Goal: Navigation & Orientation: Understand site structure

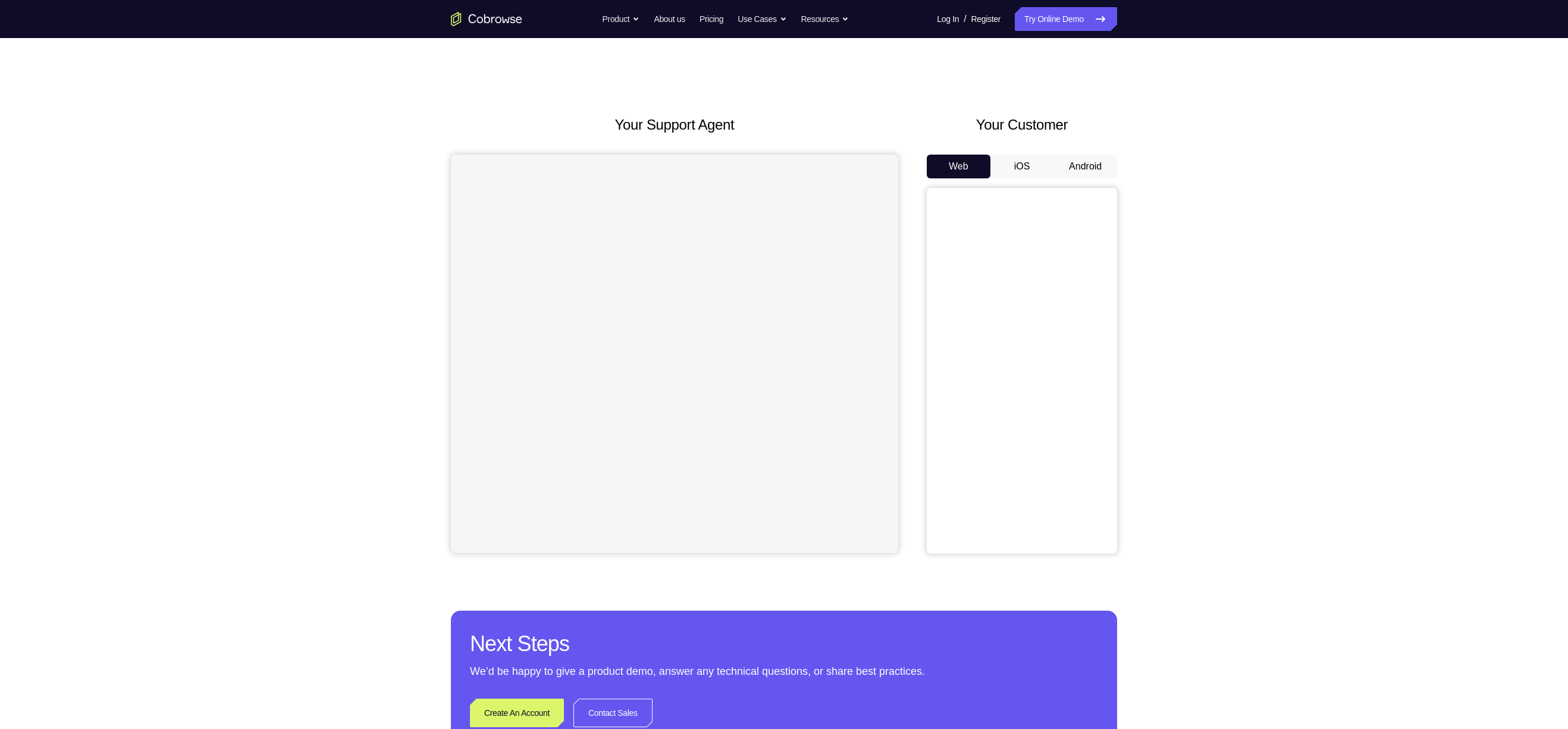
click at [1016, 161] on button "iOS" at bounding box center [1022, 166] width 64 height 24
click at [1077, 171] on button "Android" at bounding box center [1085, 166] width 64 height 24
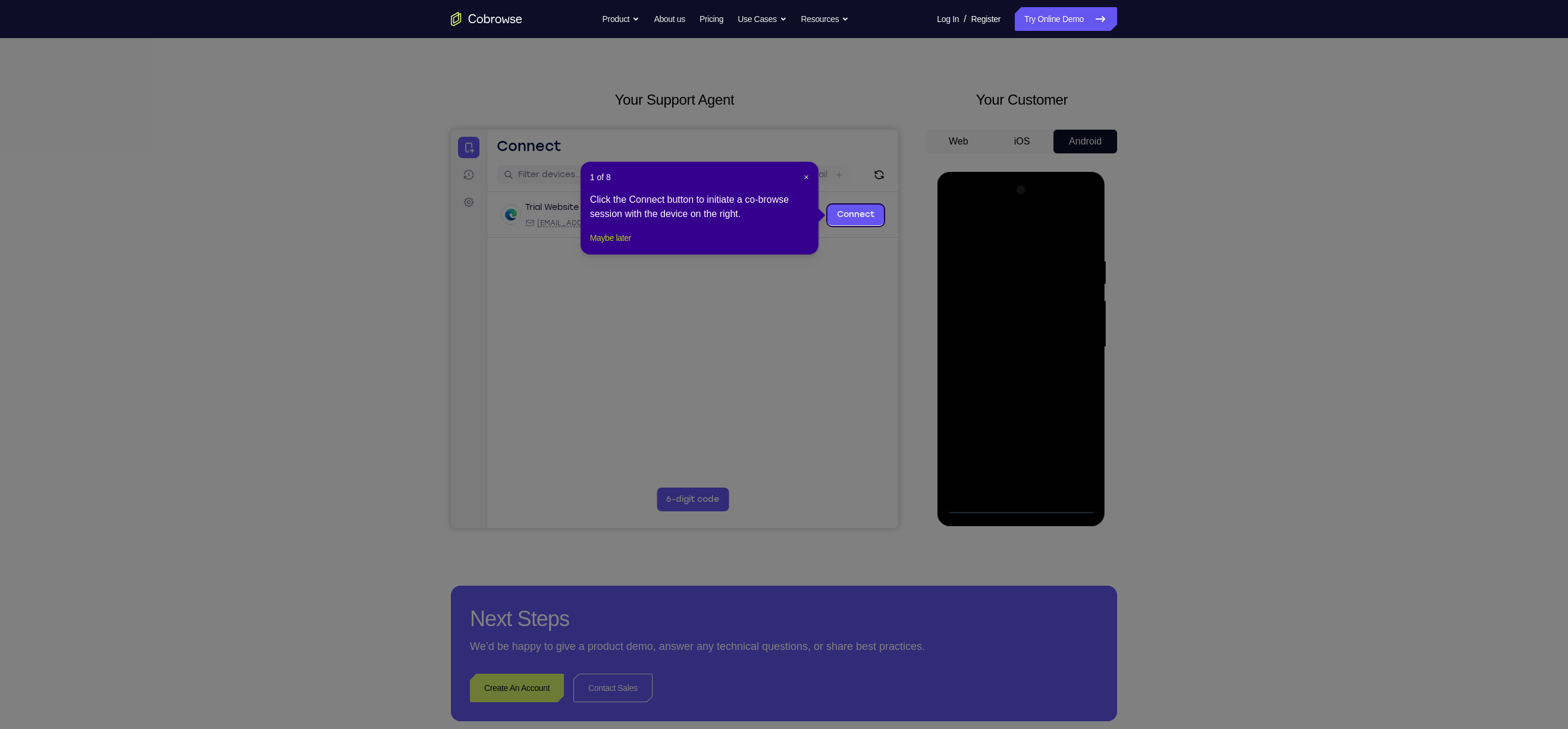
click at [599, 245] on button "Maybe later" at bounding box center [611, 238] width 41 height 14
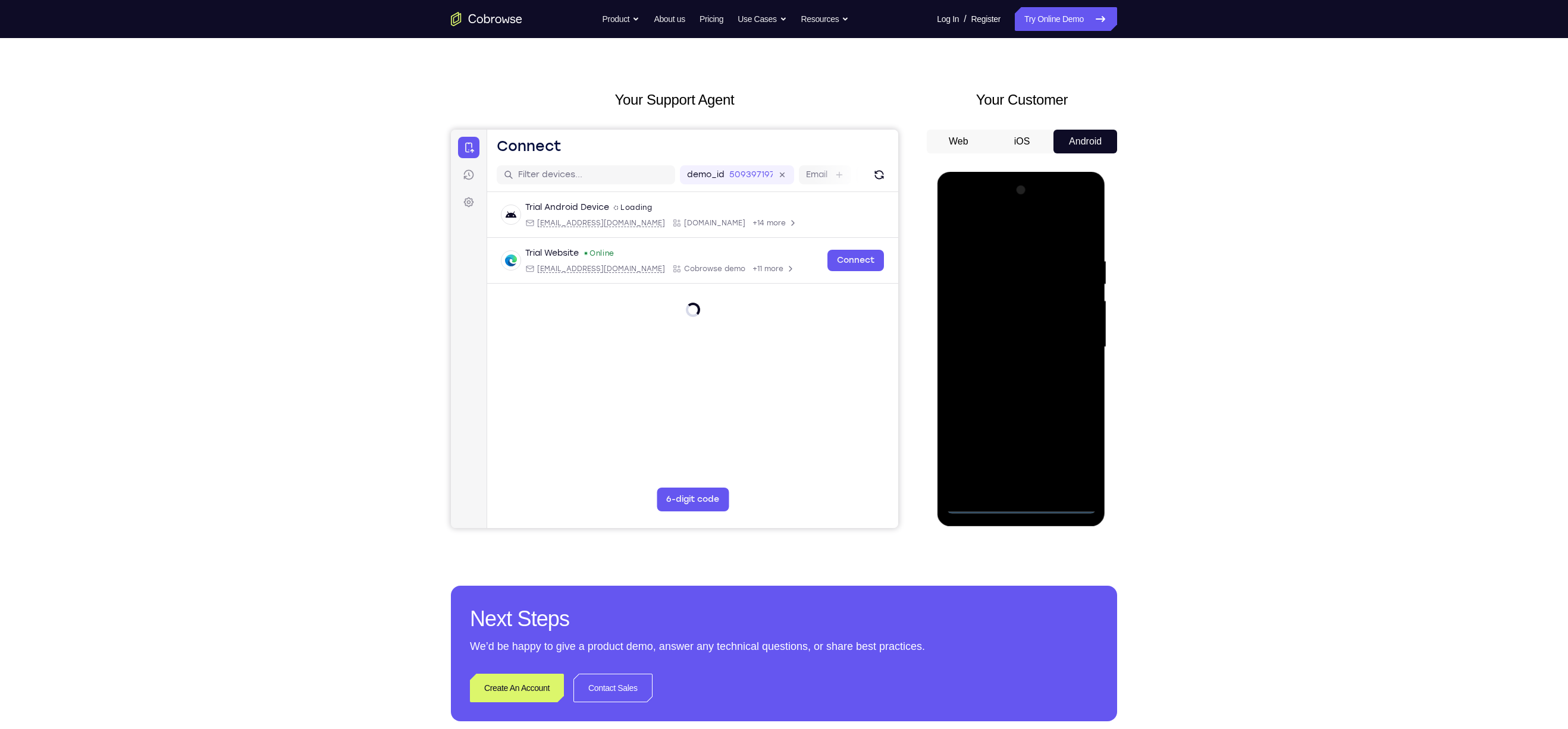
click at [1023, 500] on div at bounding box center [1021, 347] width 150 height 333
click at [1024, 505] on div at bounding box center [1021, 347] width 150 height 333
click at [1074, 458] on div at bounding box center [1021, 347] width 150 height 333
click at [1009, 220] on div at bounding box center [1021, 347] width 150 height 333
click at [1074, 345] on div at bounding box center [1021, 347] width 150 height 333
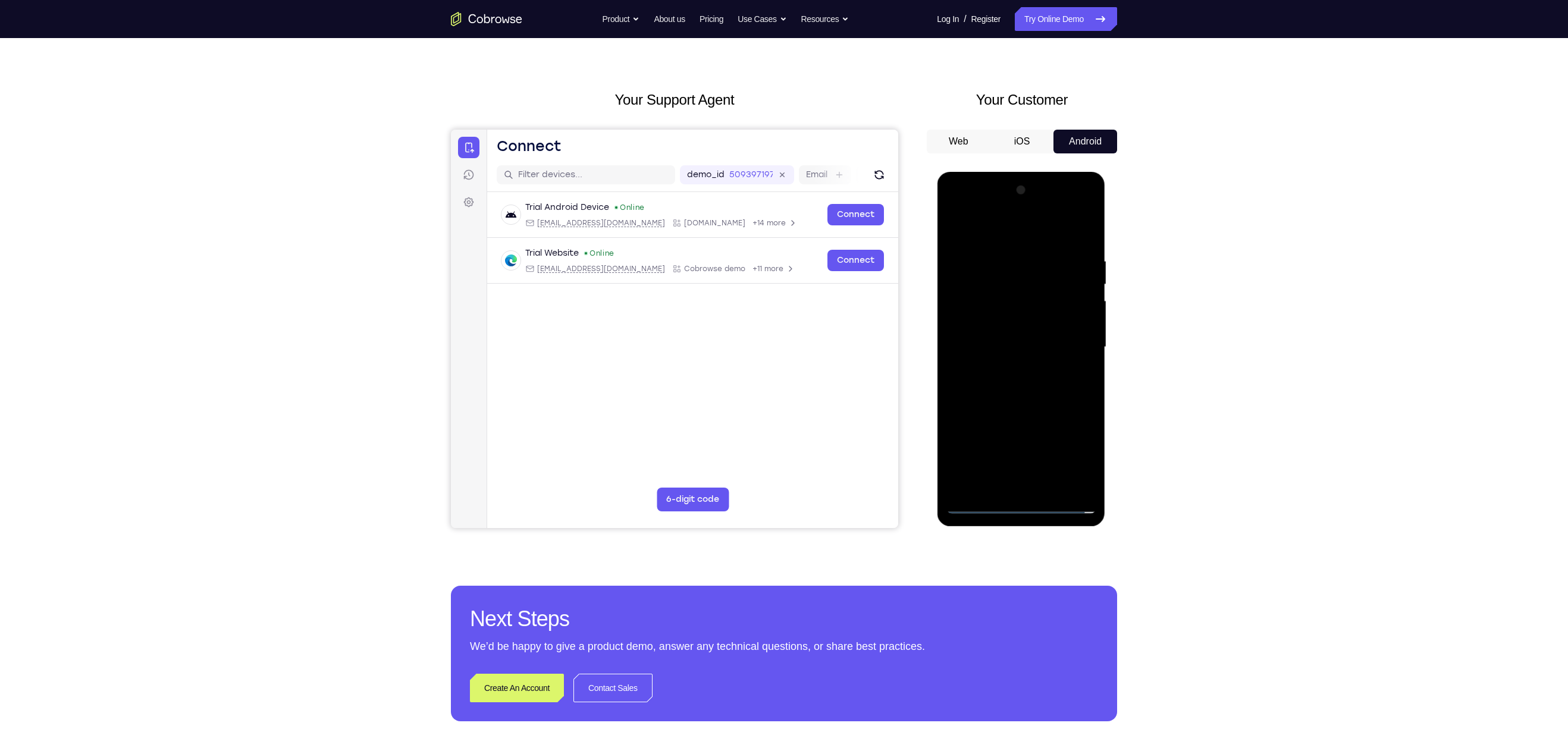
click at [1007, 369] on div at bounding box center [1021, 347] width 150 height 333
click at [1007, 334] on div at bounding box center [1021, 347] width 150 height 333
click at [1002, 322] on div at bounding box center [1021, 347] width 150 height 333
click at [1009, 345] on div at bounding box center [1021, 347] width 150 height 333
click at [1019, 385] on div at bounding box center [1021, 347] width 150 height 333
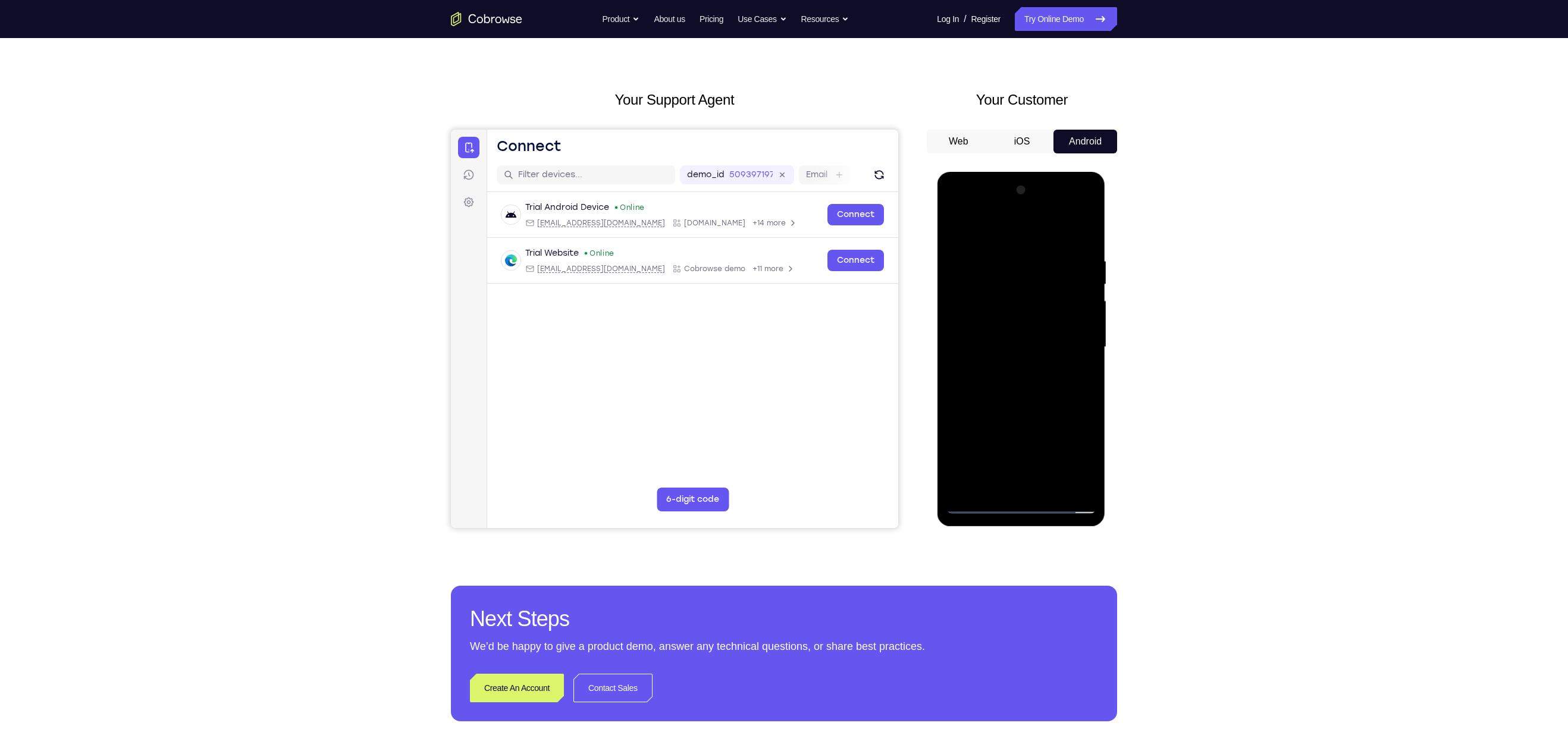
click at [1007, 386] on div at bounding box center [1021, 347] width 150 height 333
click at [1023, 382] on div at bounding box center [1021, 347] width 150 height 333
drag, startPoint x: 977, startPoint y: 238, endPoint x: 948, endPoint y: 199, distance: 48.6
click at [948, 199] on div at bounding box center [1021, 347] width 150 height 333
click at [1023, 386] on div at bounding box center [1021, 347] width 150 height 333
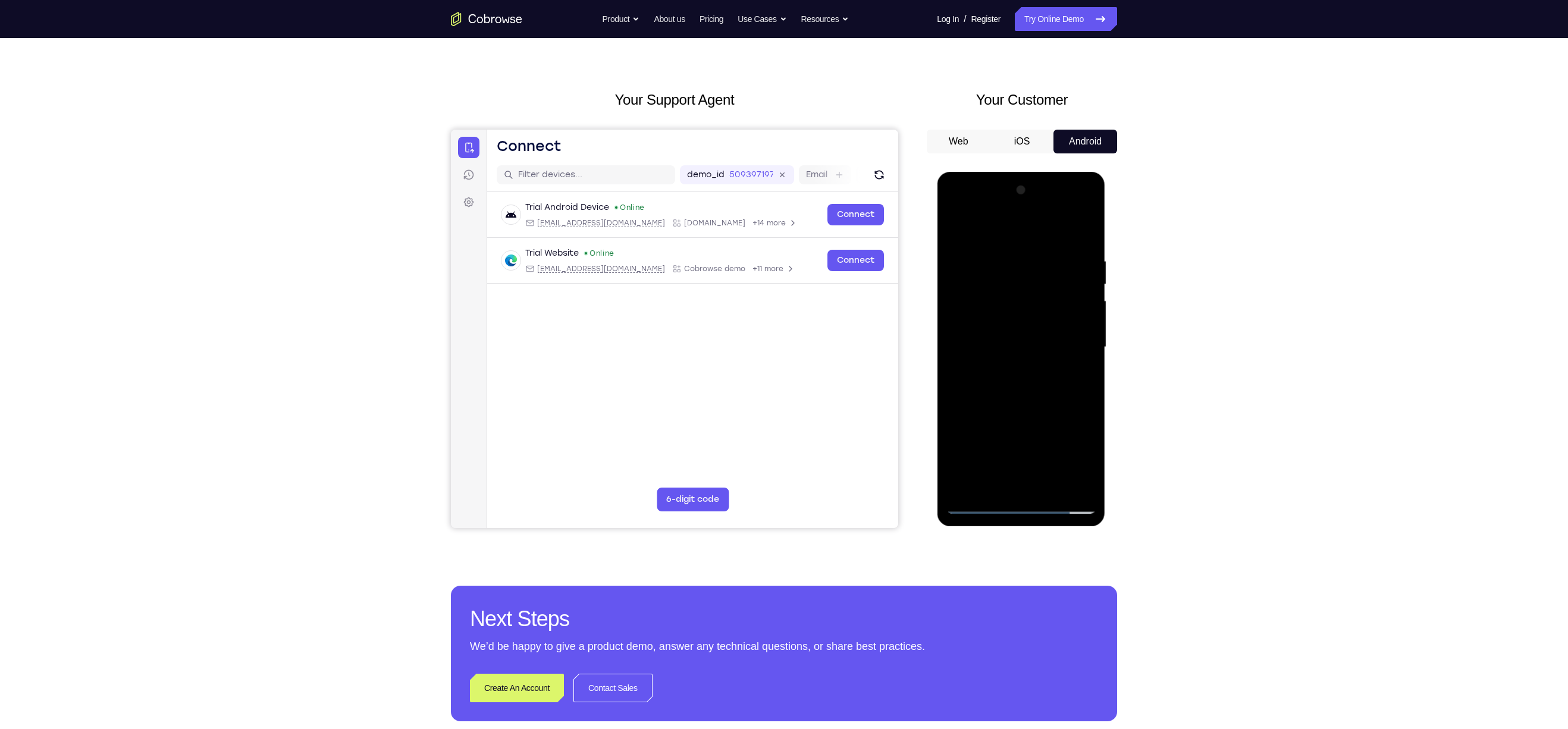
click at [1031, 382] on div at bounding box center [1021, 347] width 150 height 333
click at [1076, 365] on div at bounding box center [1021, 347] width 150 height 333
click at [1077, 323] on div at bounding box center [1021, 347] width 150 height 333
click at [1080, 320] on div at bounding box center [1021, 347] width 150 height 333
click at [1013, 345] on div at bounding box center [1021, 347] width 150 height 333
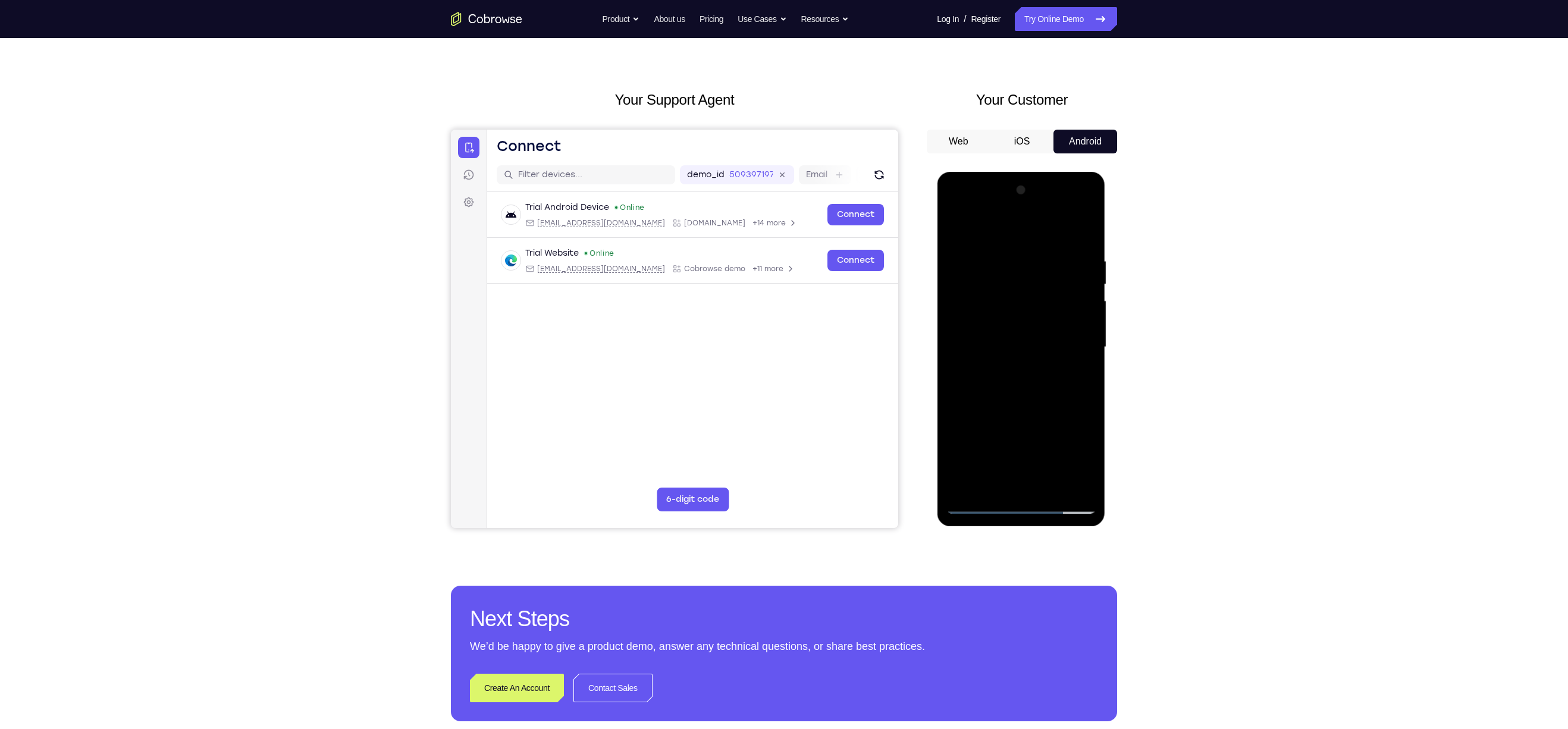
click at [1054, 385] on div at bounding box center [1021, 347] width 150 height 333
click at [1022, 387] on div at bounding box center [1021, 347] width 150 height 333
click at [993, 383] on div at bounding box center [1021, 347] width 150 height 333
drag, startPoint x: 981, startPoint y: 240, endPoint x: 971, endPoint y: 199, distance: 42.2
click at [971, 199] on div at bounding box center [1021, 347] width 150 height 333
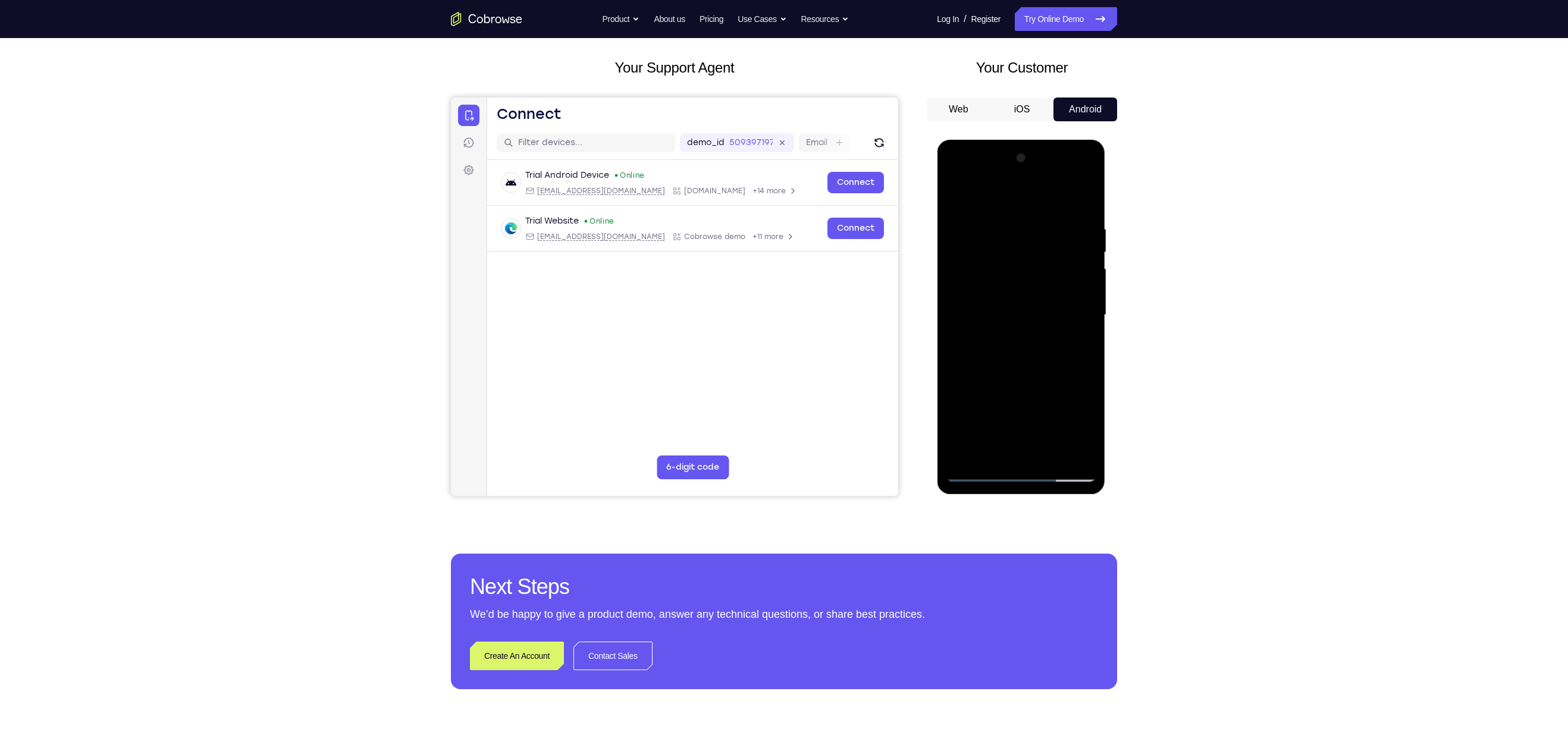
scroll to position [53, 0]
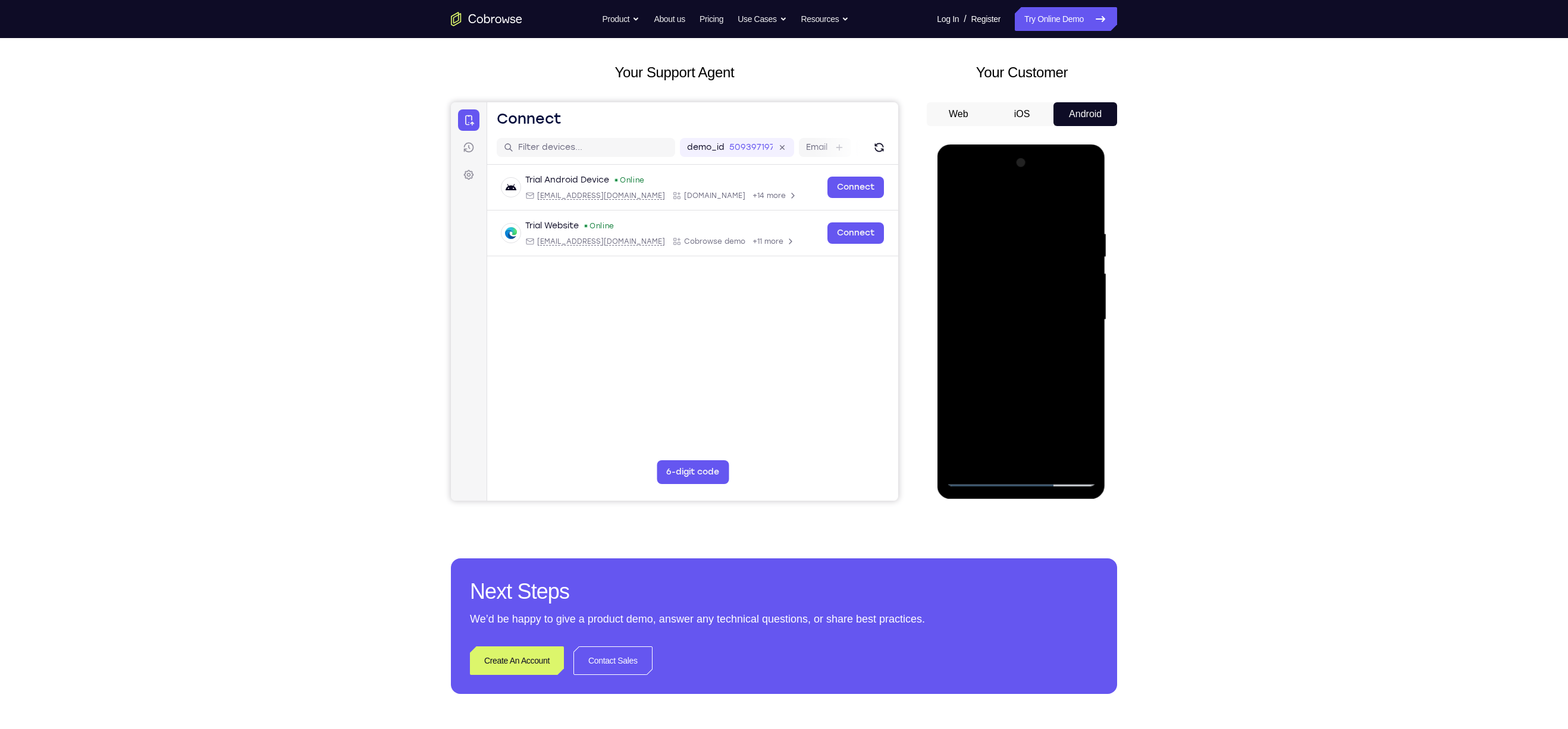
click at [1084, 215] on div at bounding box center [1021, 320] width 150 height 333
click at [996, 236] on div at bounding box center [1021, 320] width 150 height 333
click at [1067, 450] on div at bounding box center [1021, 320] width 150 height 333
click at [1076, 348] on div at bounding box center [1021, 320] width 150 height 333
click at [1066, 456] on div at bounding box center [1021, 320] width 150 height 333
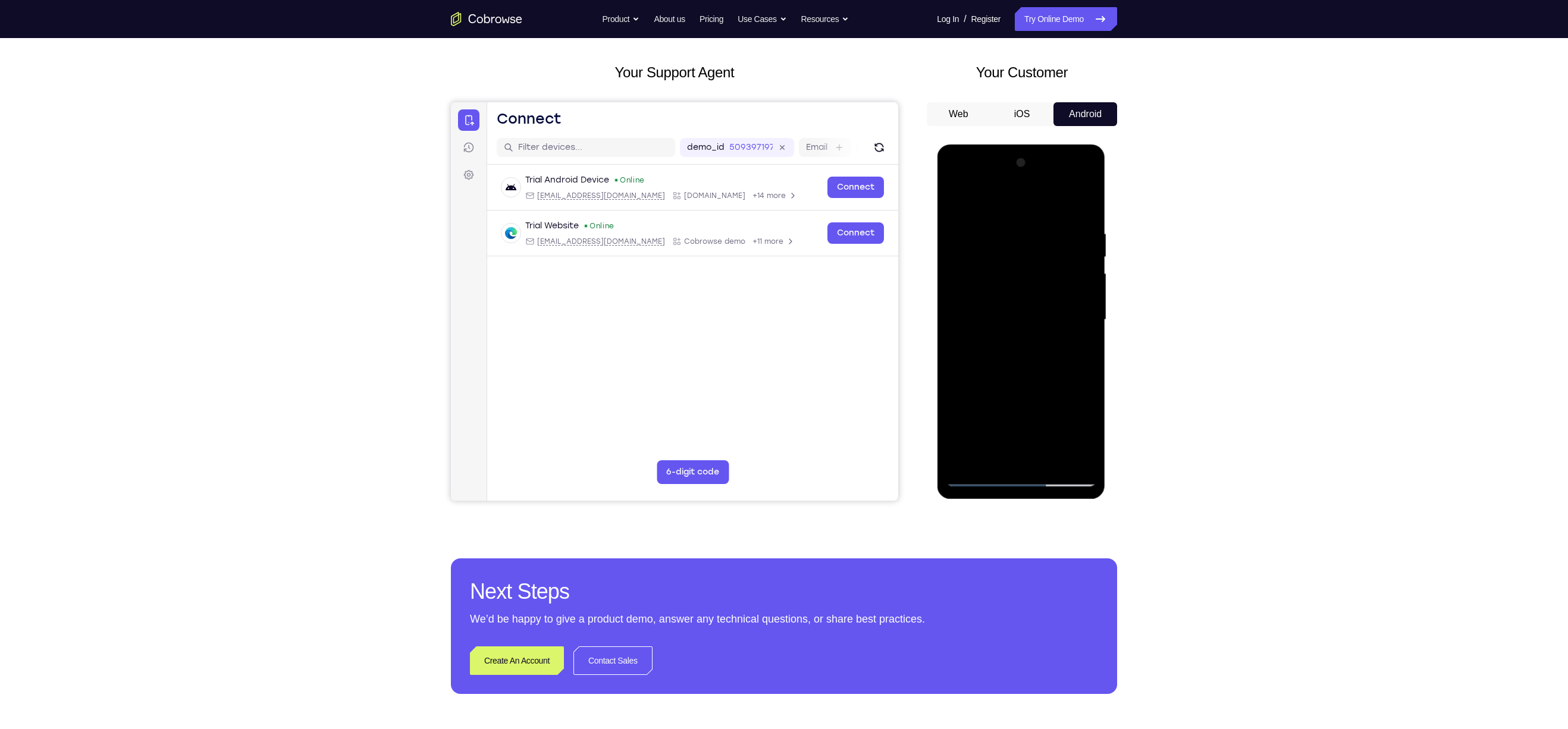
click at [1079, 382] on div at bounding box center [1021, 320] width 150 height 333
click at [1078, 234] on div at bounding box center [1021, 320] width 150 height 333
click at [1080, 205] on div at bounding box center [1021, 320] width 150 height 333
click at [1033, 230] on div at bounding box center [1021, 320] width 150 height 333
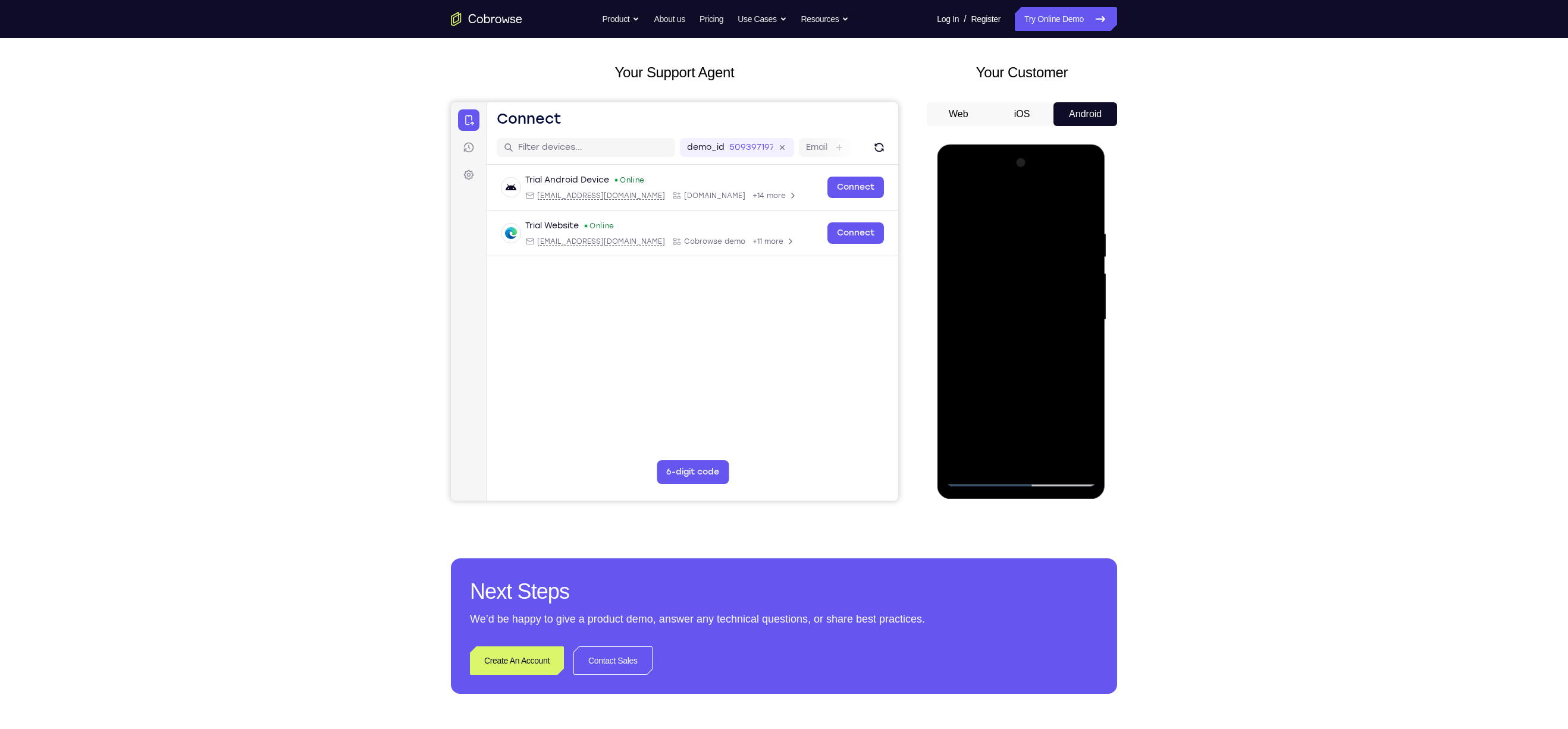
click at [1084, 205] on div at bounding box center [1021, 320] width 150 height 333
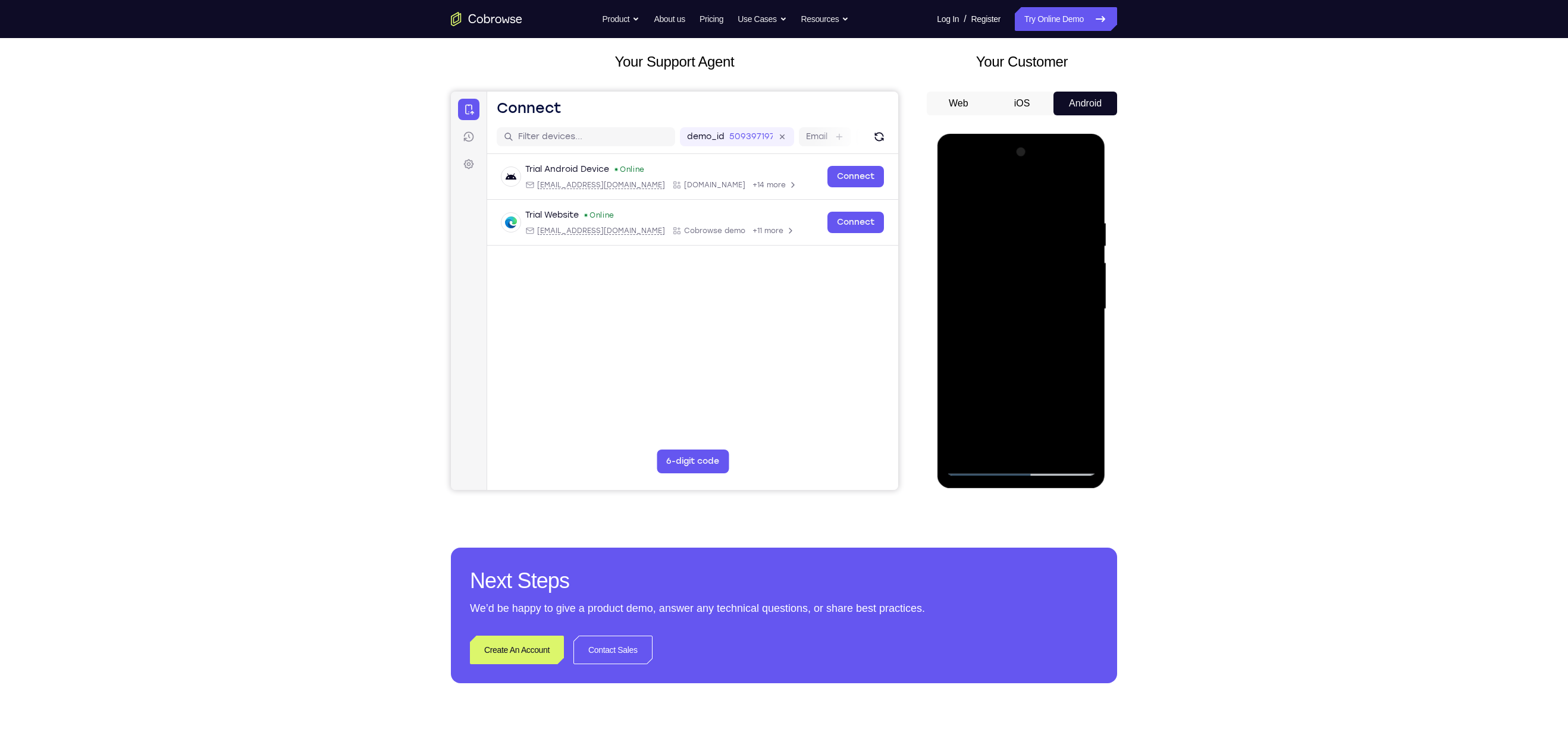
scroll to position [69, 0]
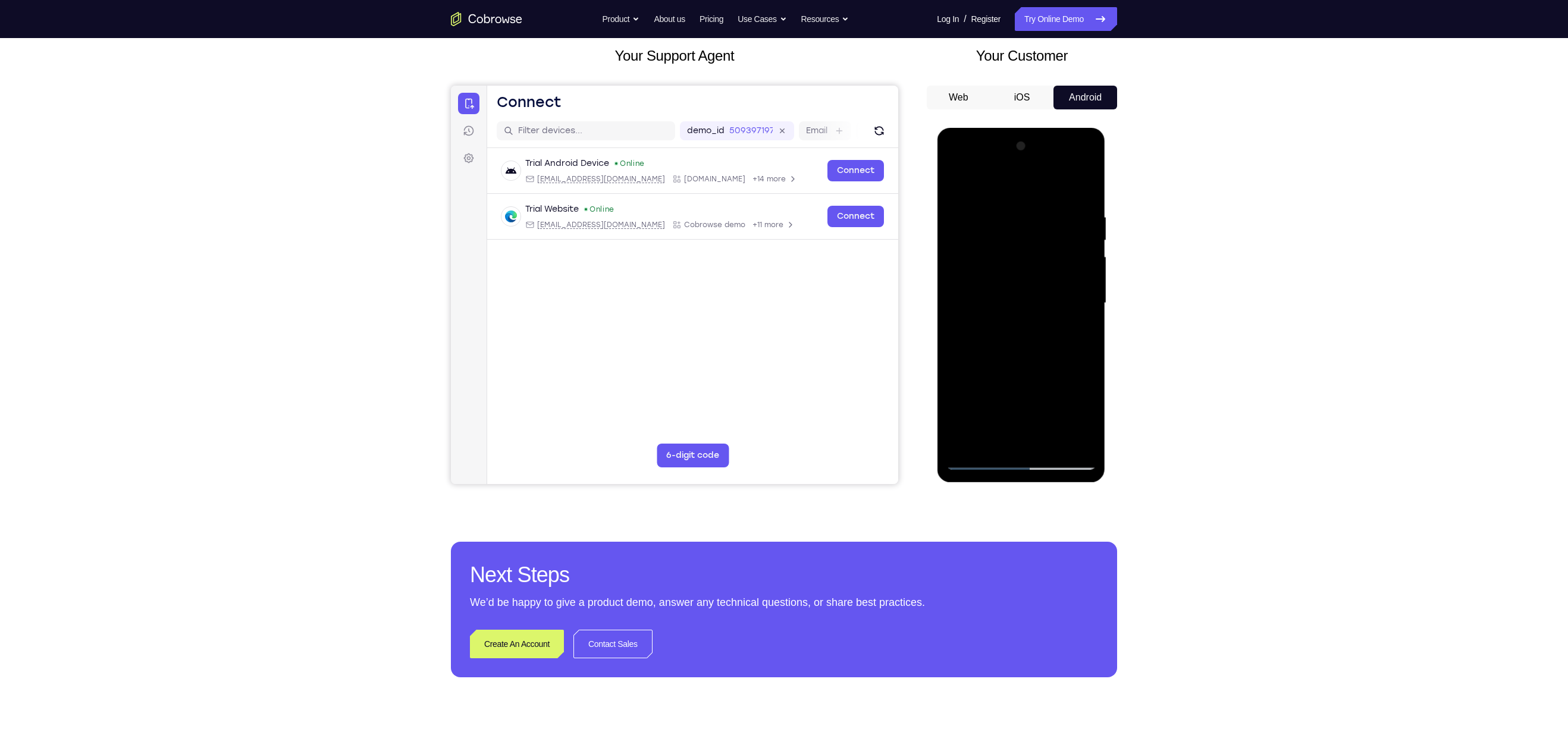
click at [1086, 357] on div at bounding box center [1021, 303] width 150 height 333
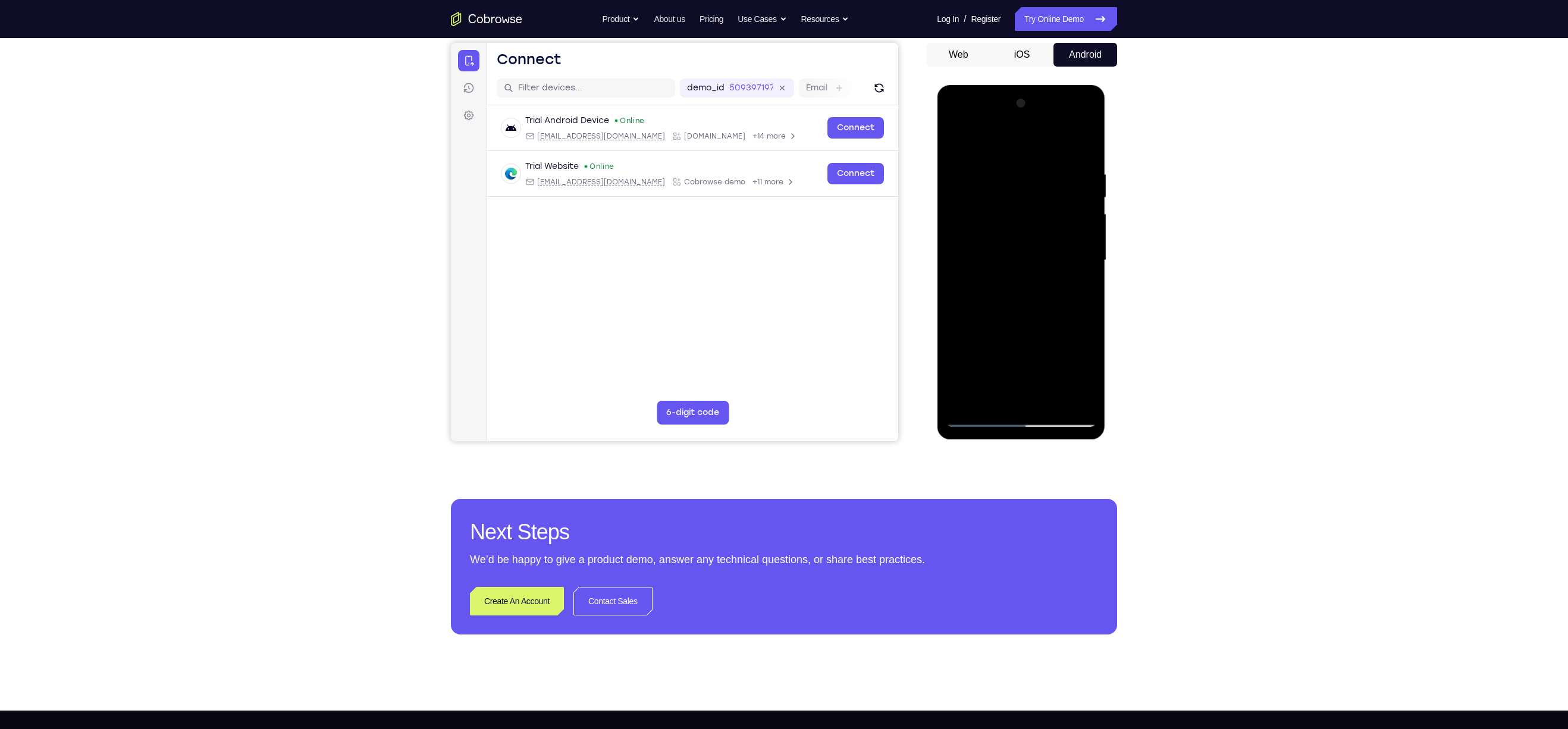
scroll to position [114, 0]
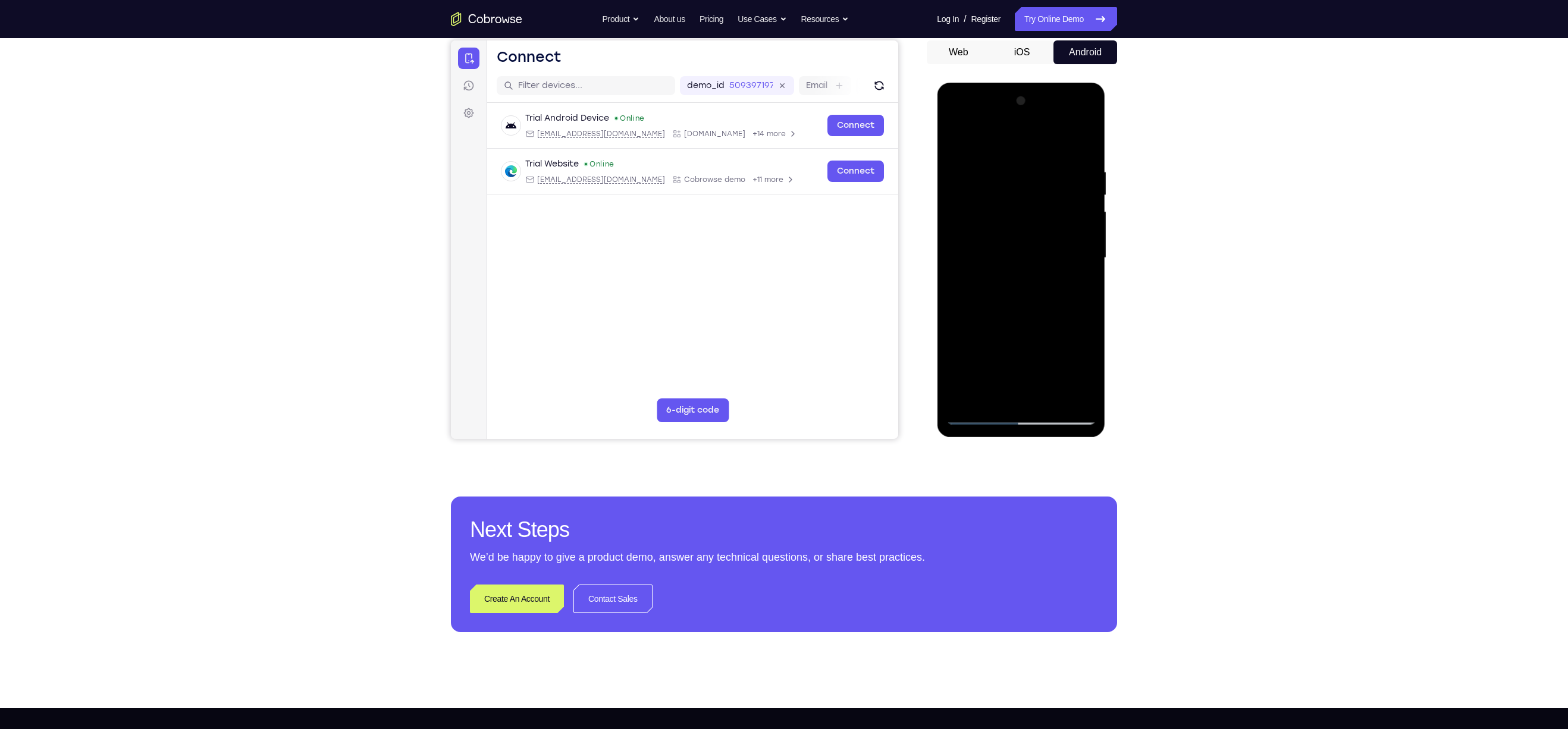
click at [1051, 399] on div at bounding box center [1021, 257] width 150 height 333
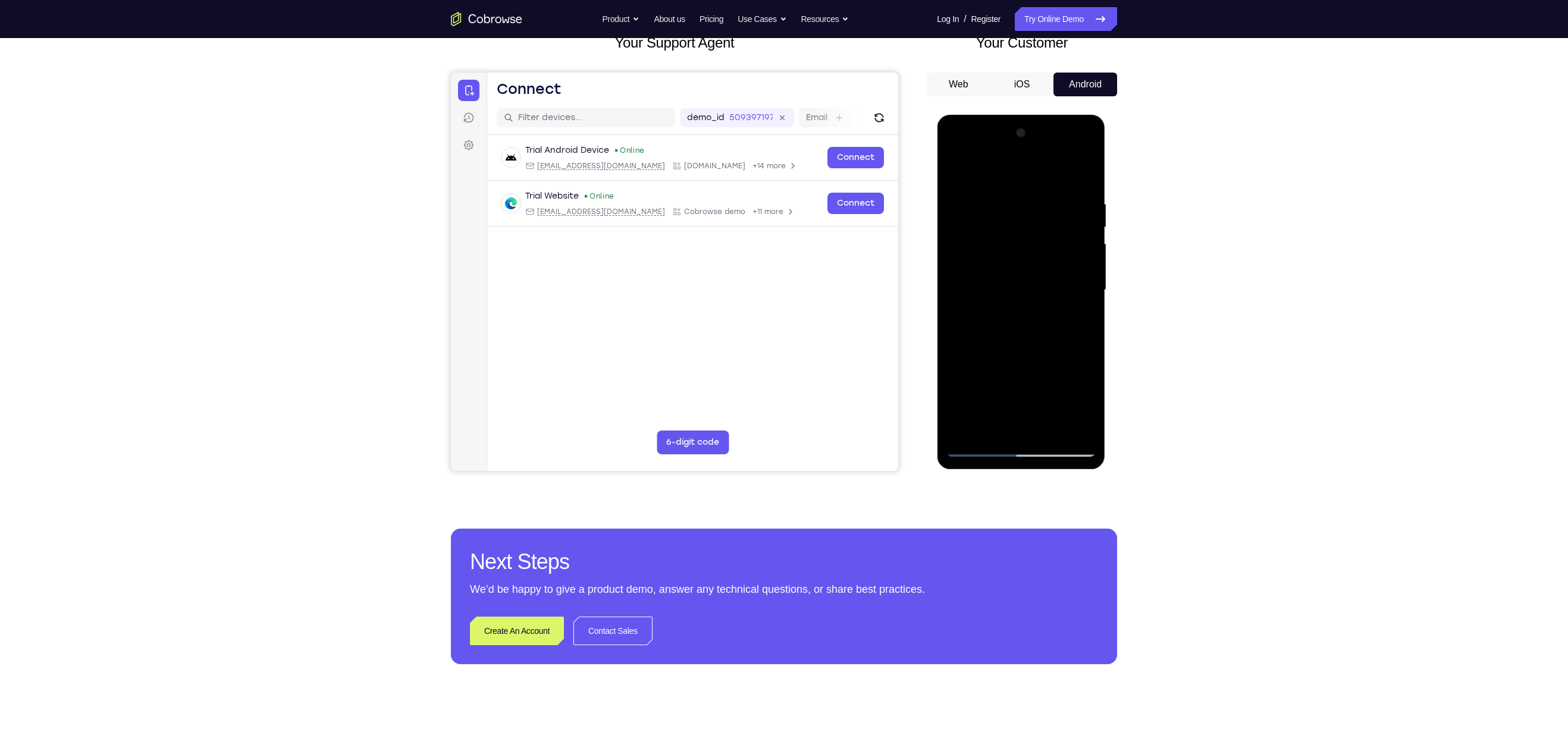
click at [1025, 352] on div at bounding box center [1021, 290] width 150 height 333
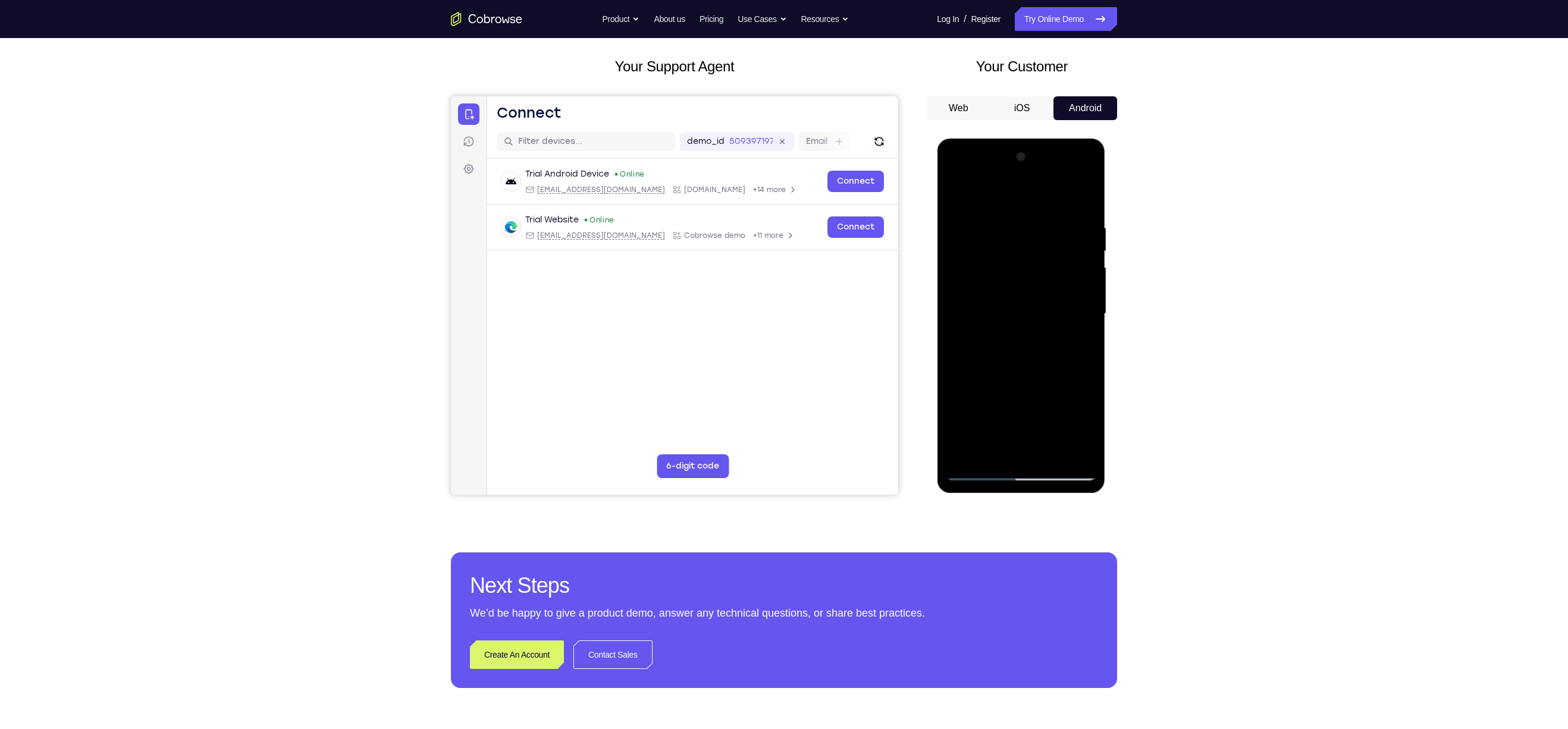
click at [1028, 286] on div at bounding box center [1021, 314] width 150 height 333
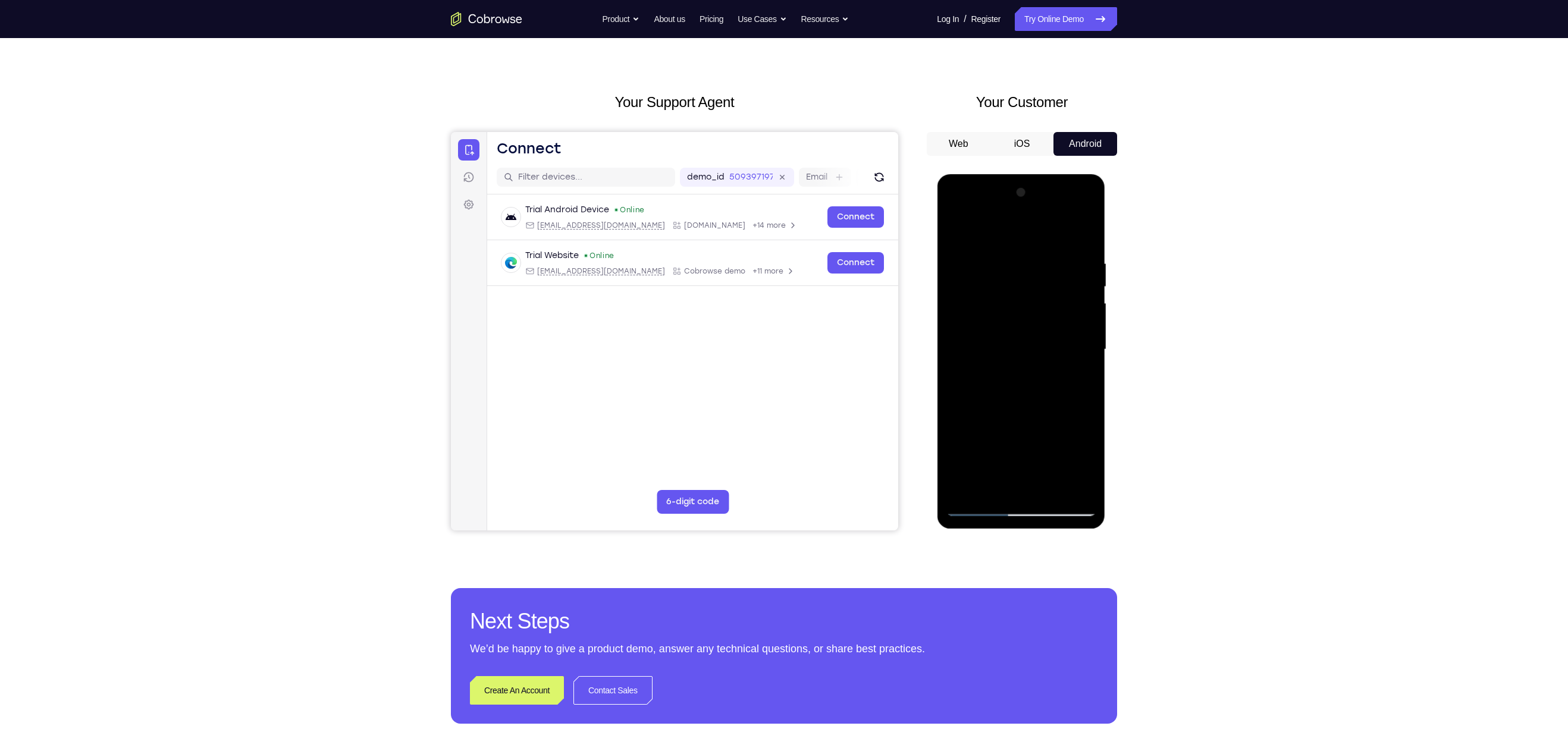
scroll to position [22, 0]
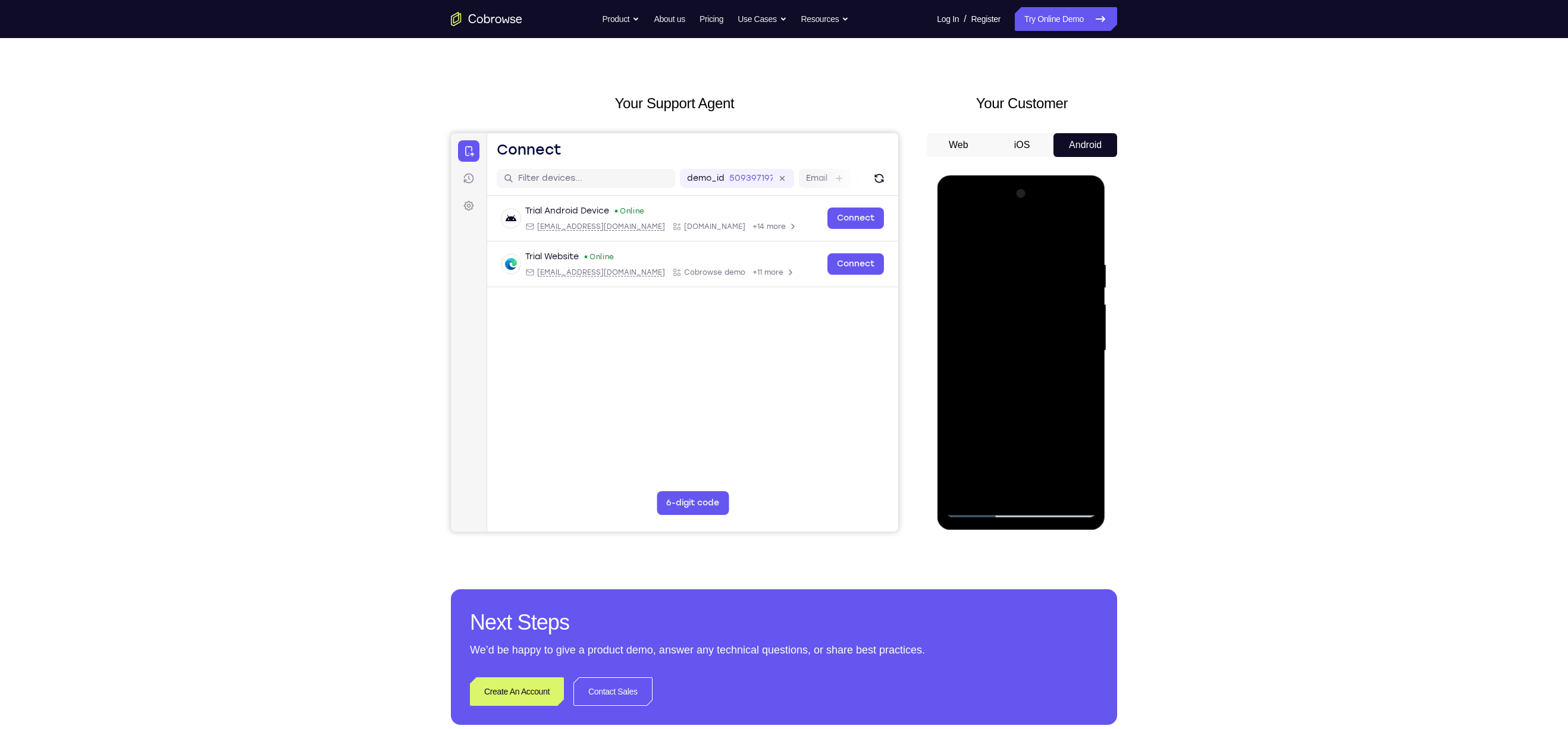
click at [1072, 380] on div at bounding box center [1021, 351] width 150 height 333
click at [956, 235] on div at bounding box center [1021, 351] width 150 height 333
click at [1014, 373] on div at bounding box center [1021, 351] width 150 height 333
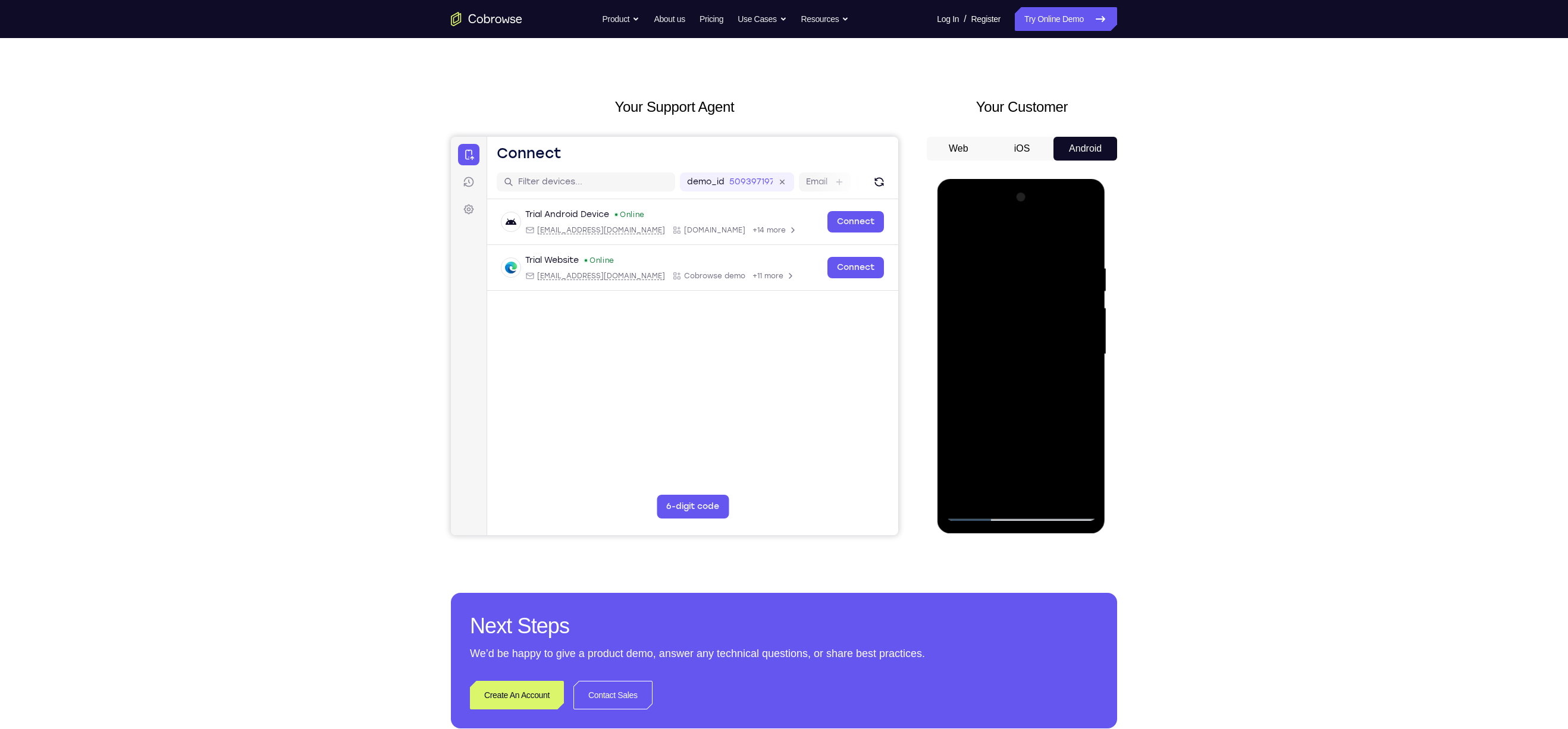
scroll to position [16, 0]
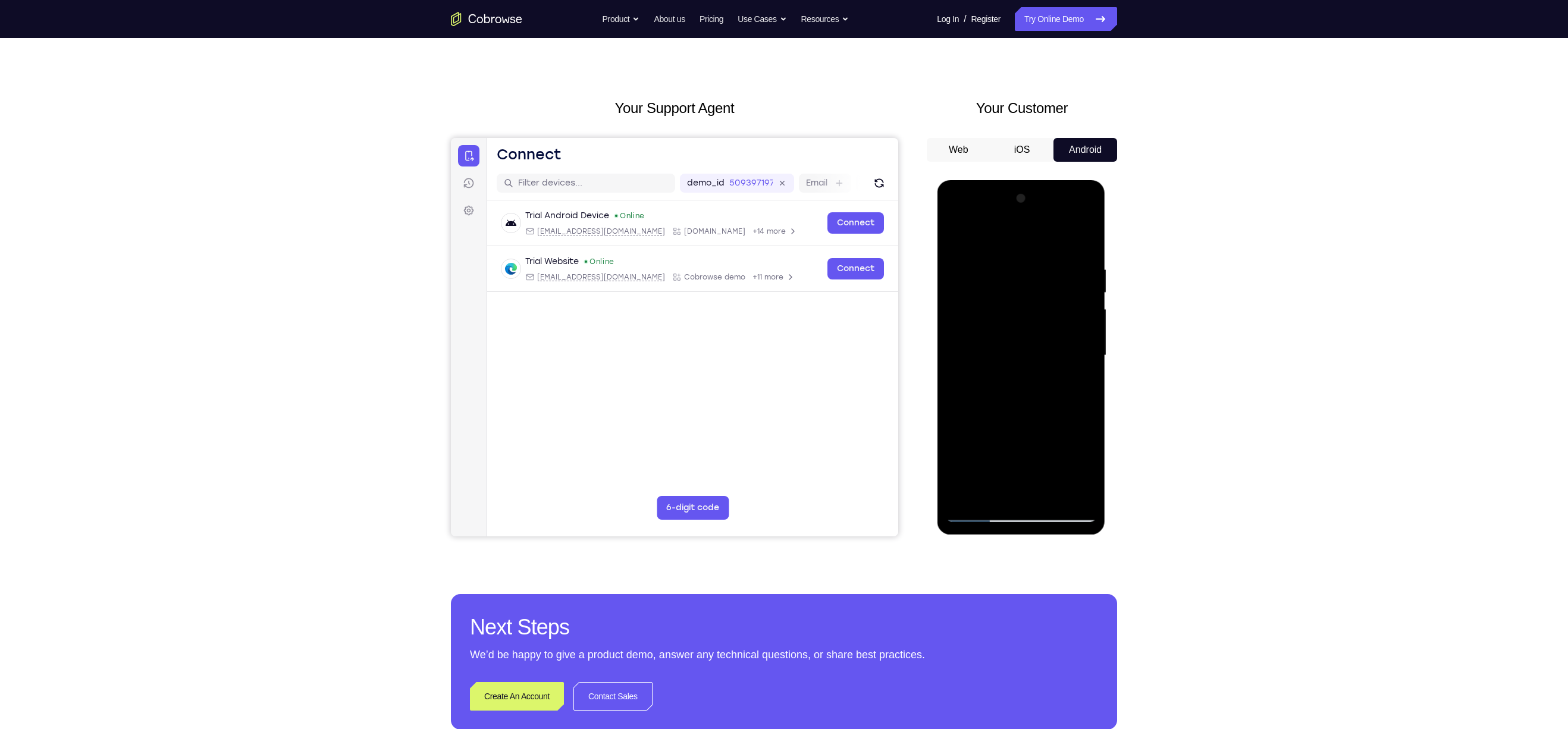
click at [1020, 261] on div at bounding box center [1021, 355] width 150 height 333
click at [1072, 362] on div at bounding box center [1021, 355] width 150 height 333
click at [1082, 386] on div at bounding box center [1021, 355] width 150 height 333
click at [955, 238] on div at bounding box center [1021, 355] width 150 height 333
click at [1004, 373] on div at bounding box center [1021, 355] width 150 height 333
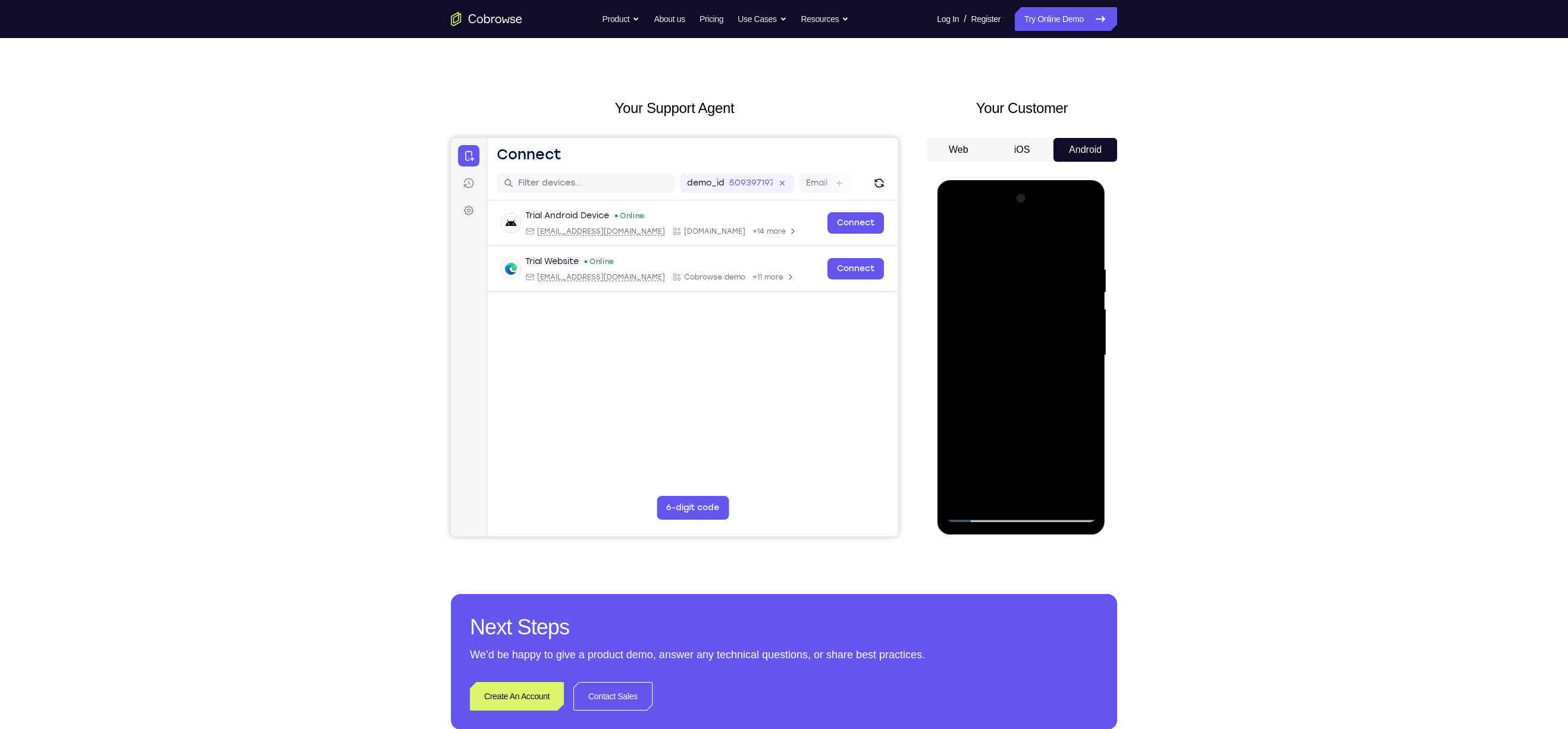
click at [955, 240] on div at bounding box center [1021, 355] width 150 height 333
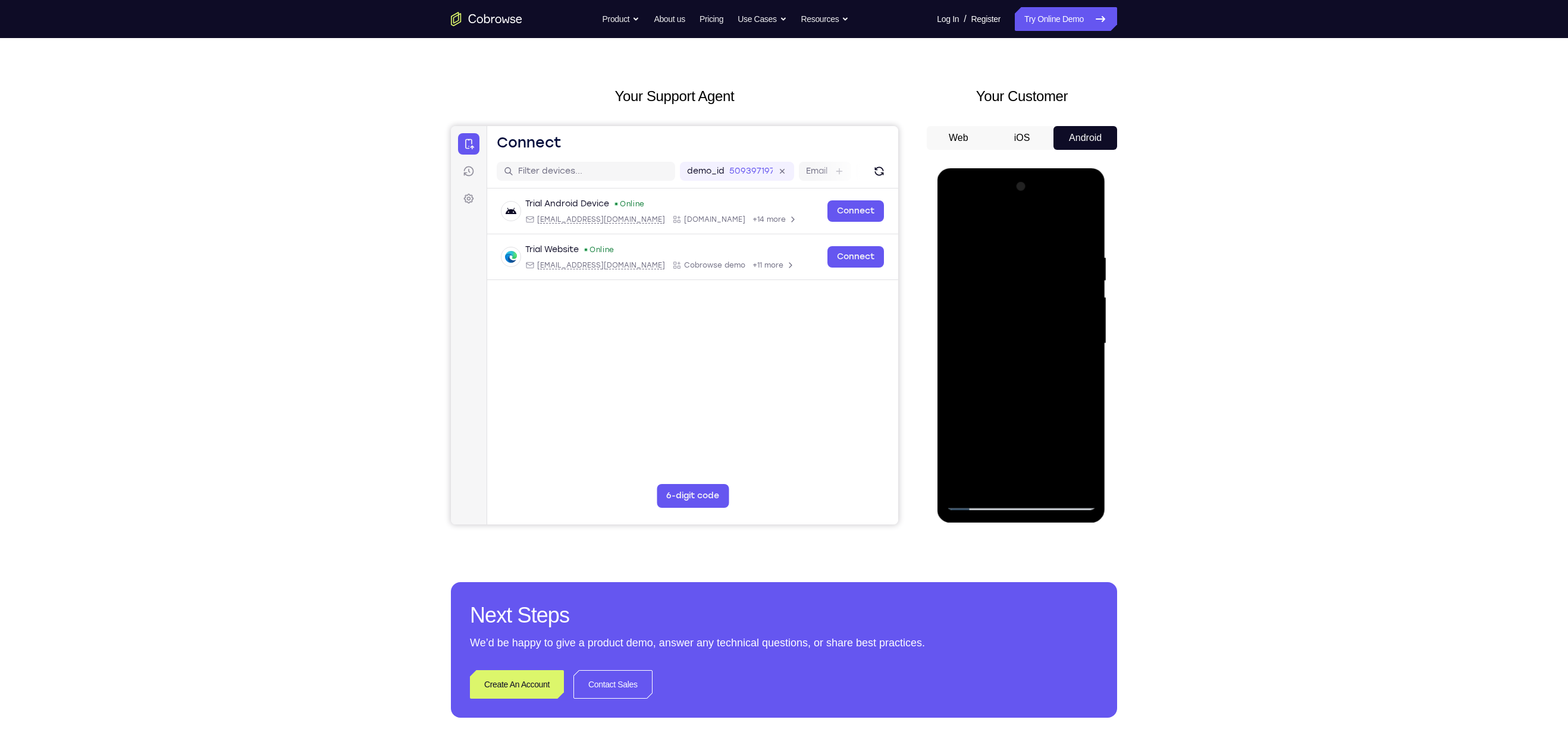
click at [992, 393] on div at bounding box center [1021, 343] width 150 height 333
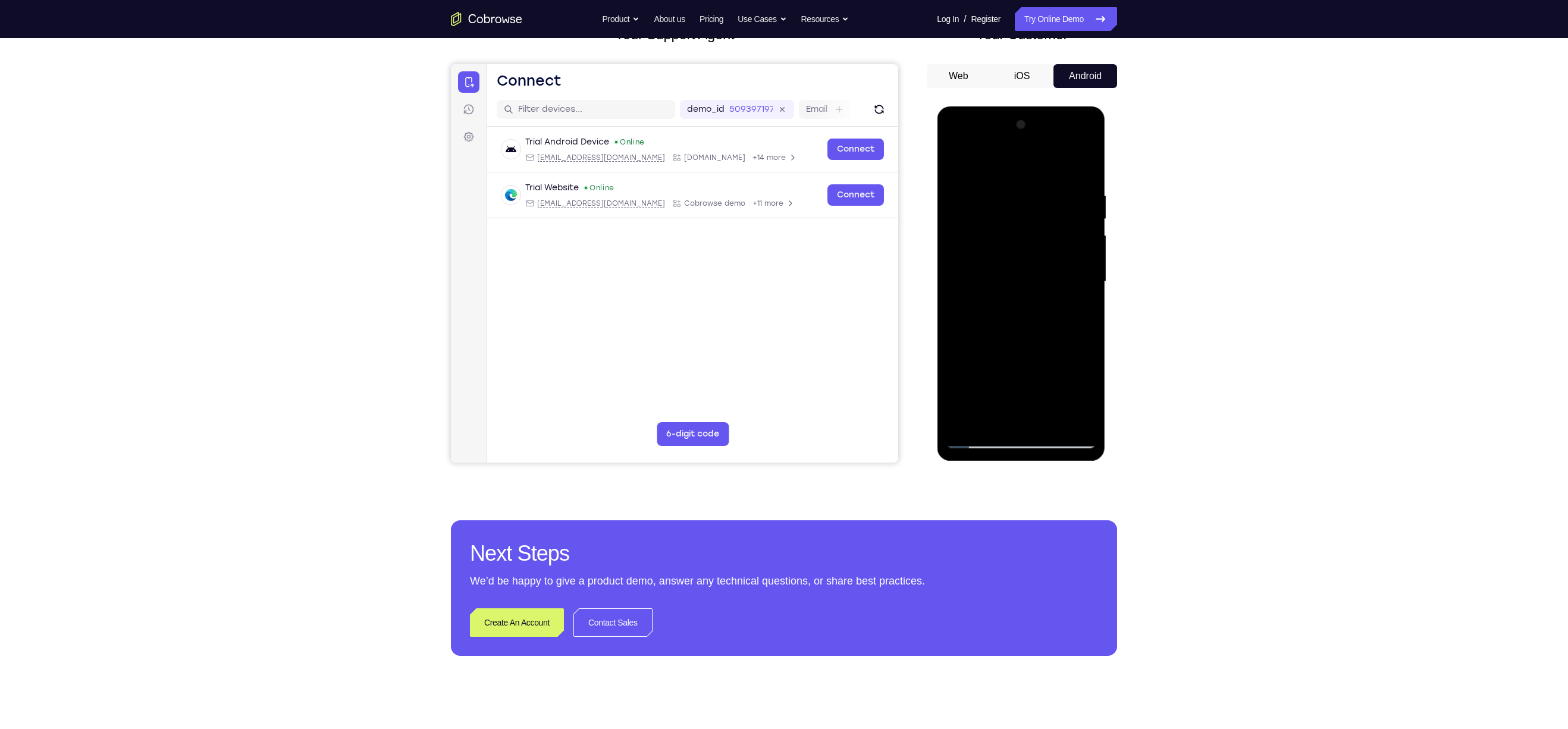
scroll to position [91, 0]
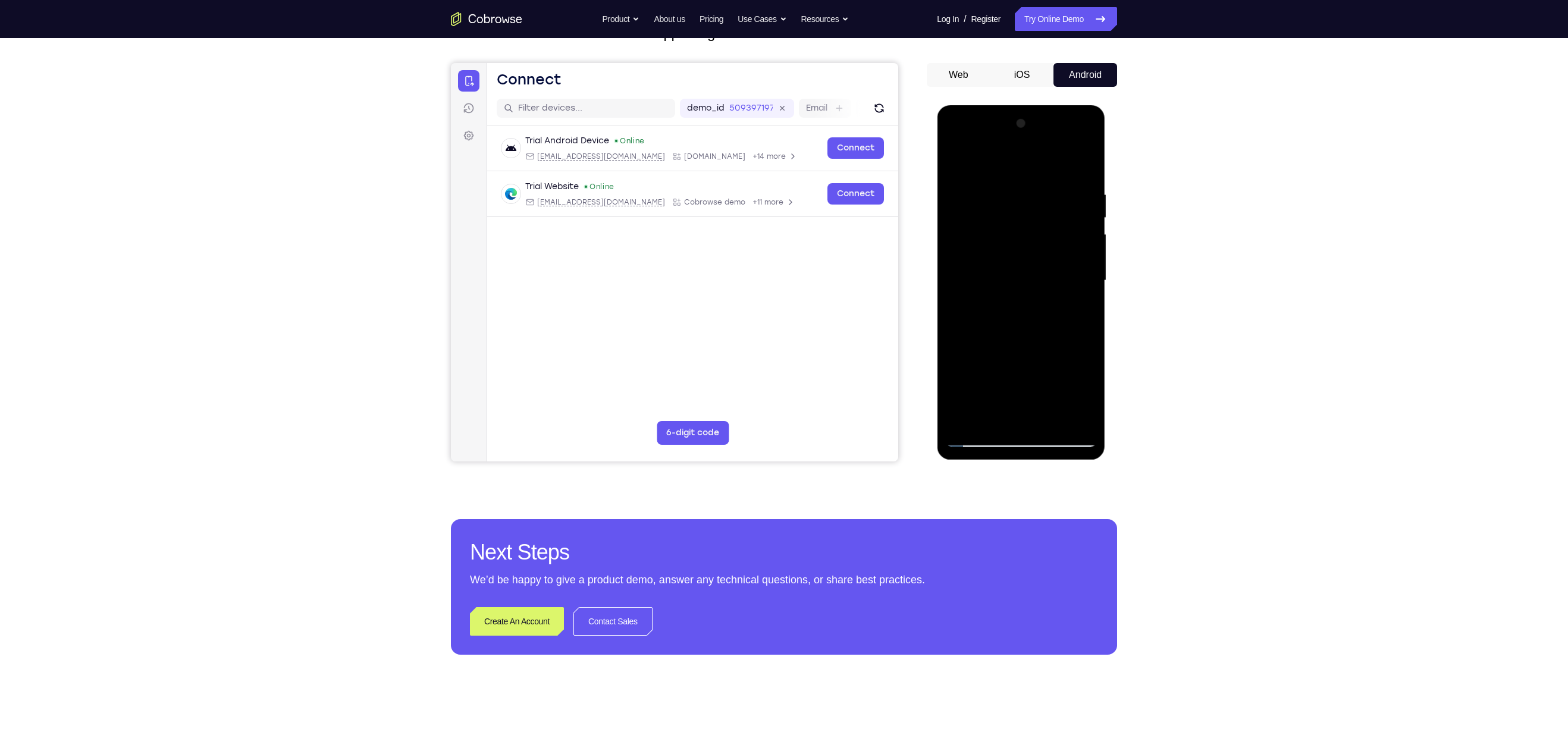
click at [1079, 309] on div at bounding box center [1021, 280] width 150 height 333
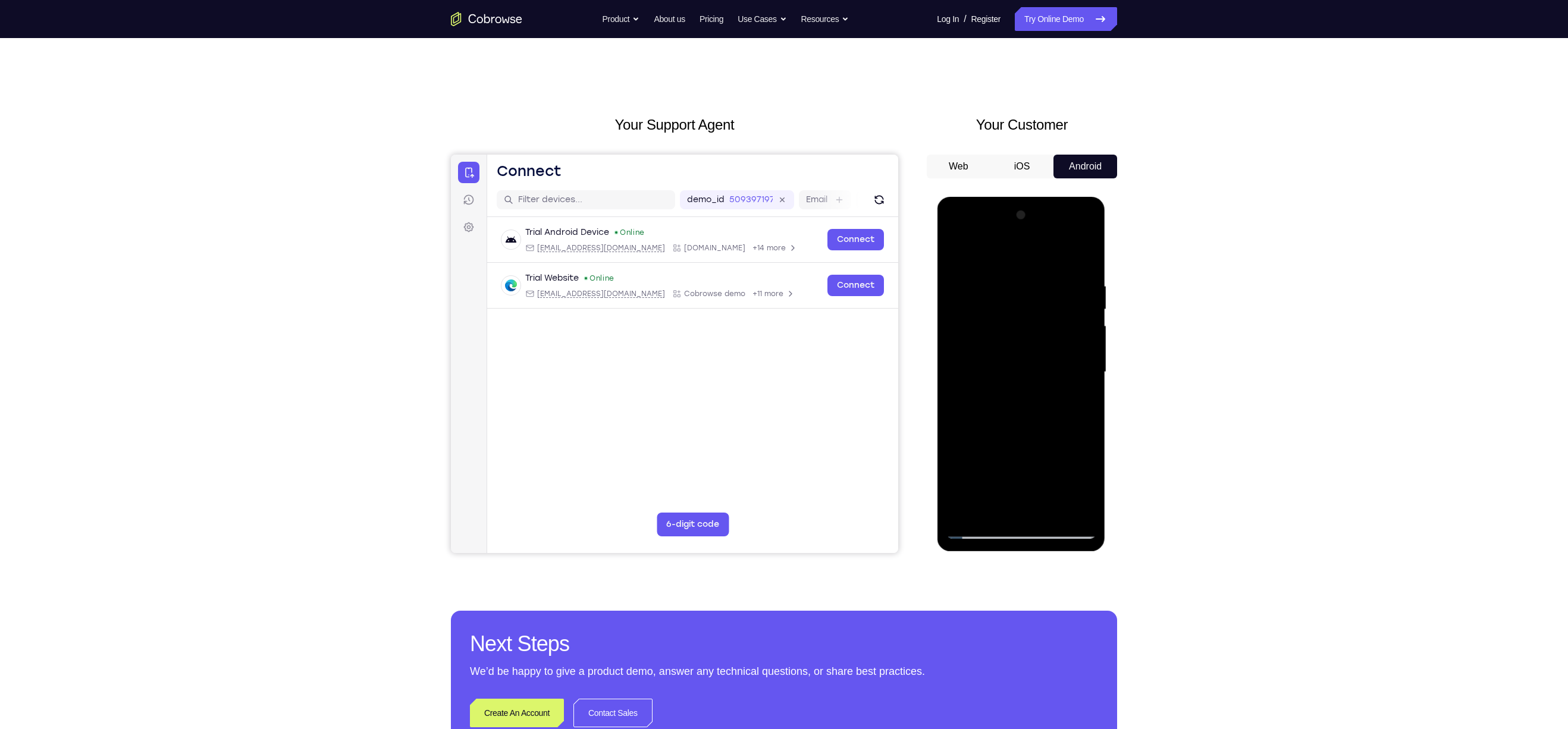
click at [952, 251] on div at bounding box center [1021, 372] width 150 height 333
click at [957, 251] on div at bounding box center [1021, 372] width 150 height 333
drag, startPoint x: 1044, startPoint y: 320, endPoint x: 1046, endPoint y: 421, distance: 101.0
click at [1046, 421] on div at bounding box center [1021, 372] width 150 height 333
click at [1010, 287] on div at bounding box center [1021, 372] width 150 height 333
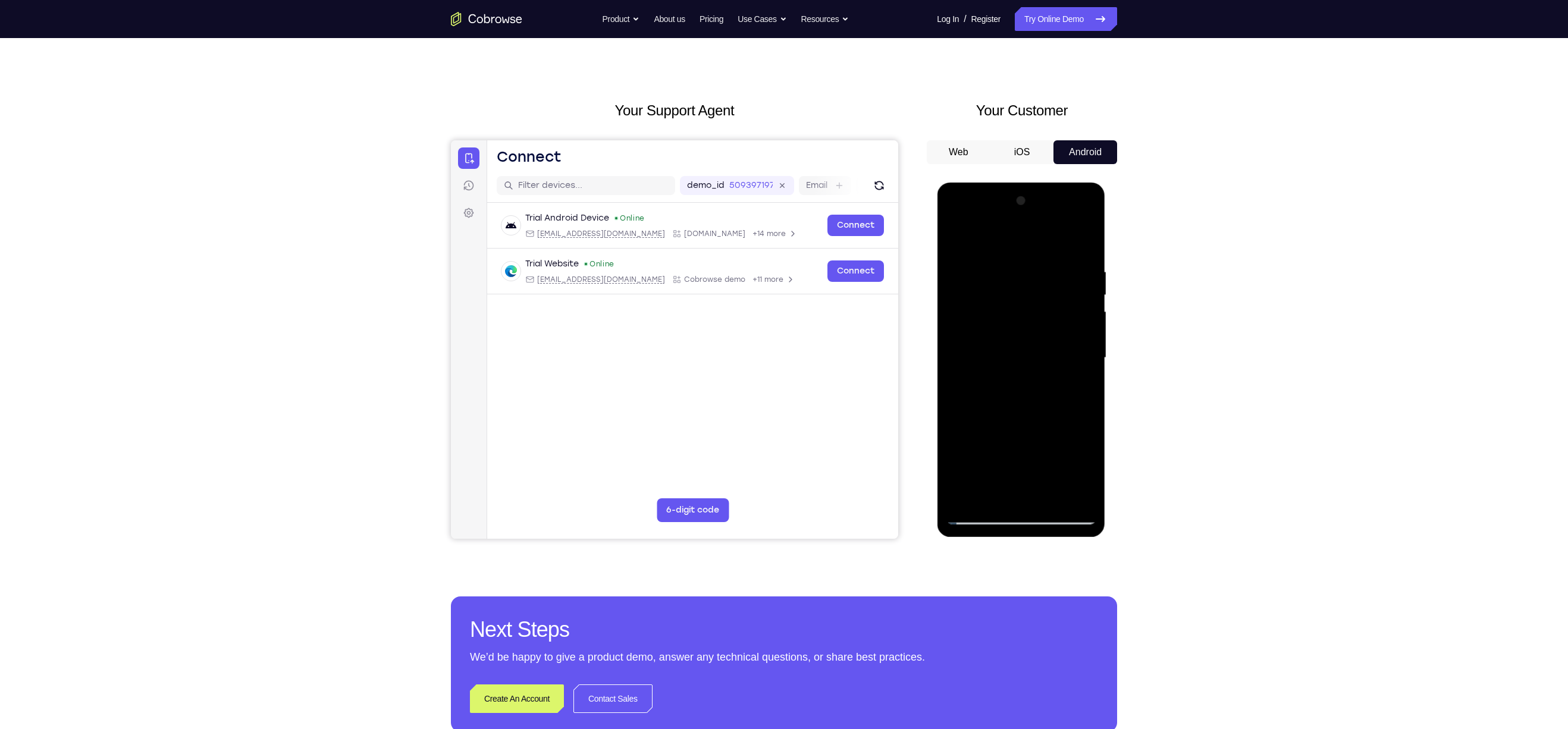
scroll to position [16, 0]
click at [1084, 305] on div at bounding box center [1021, 357] width 150 height 333
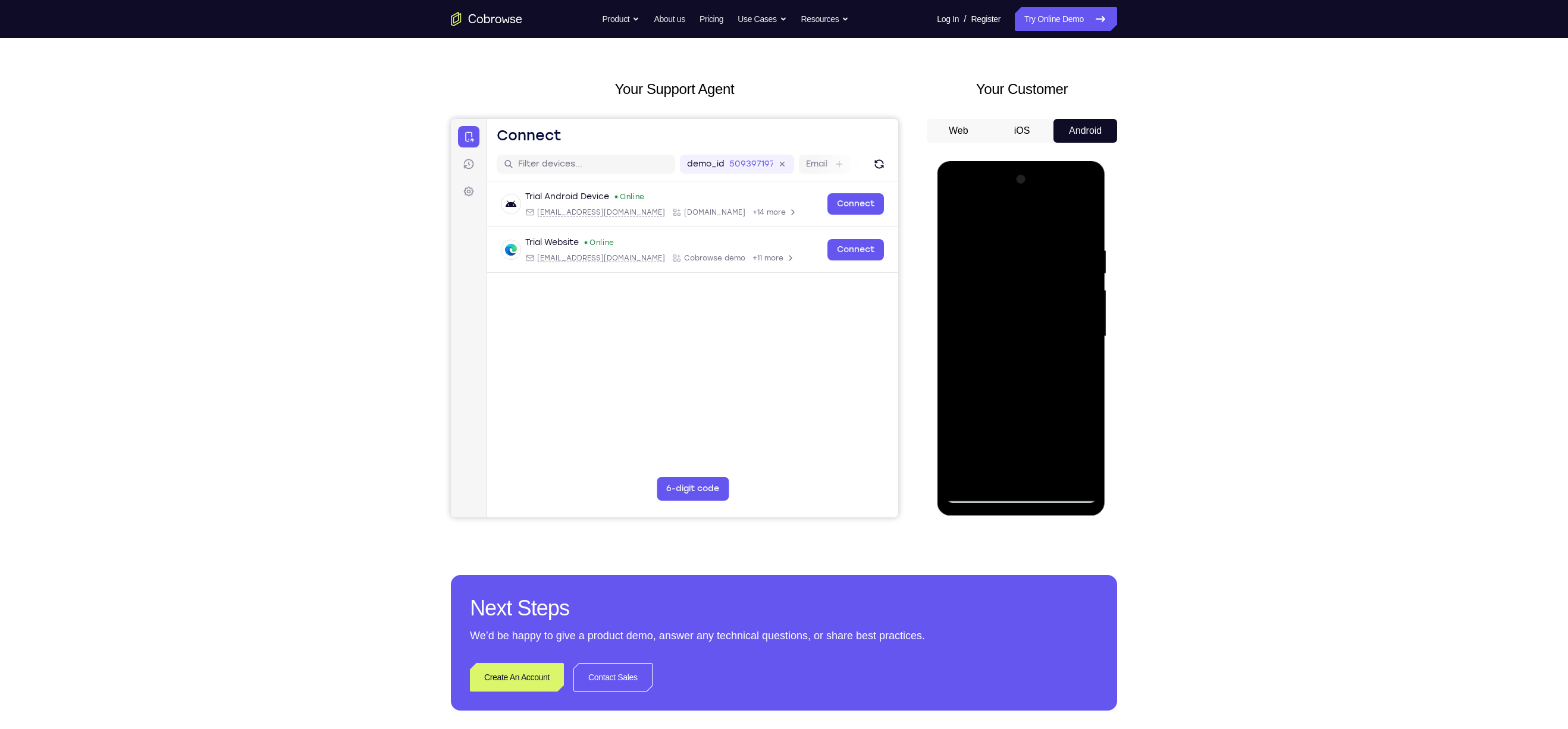
scroll to position [37, 0]
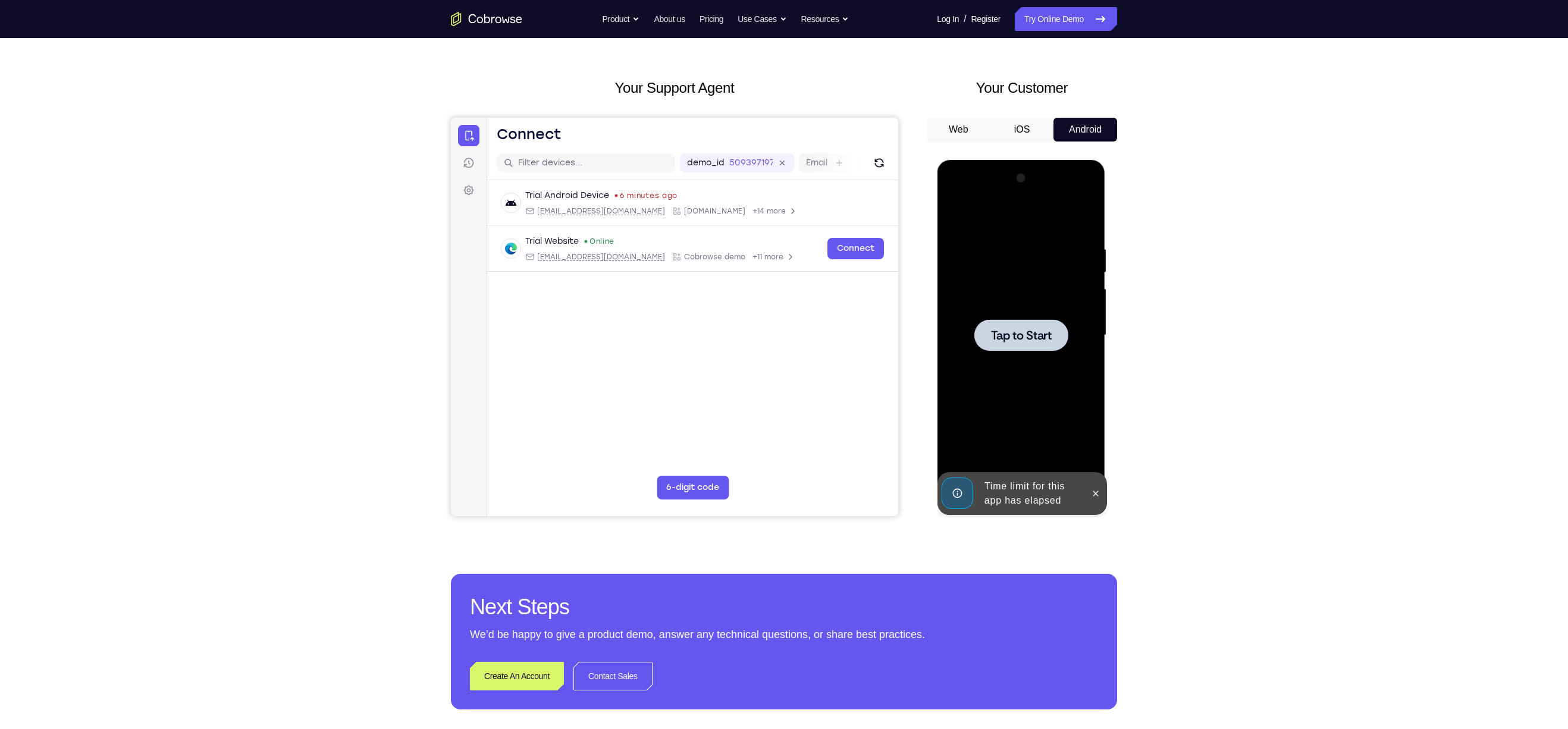
click at [1040, 358] on div at bounding box center [1021, 335] width 150 height 333
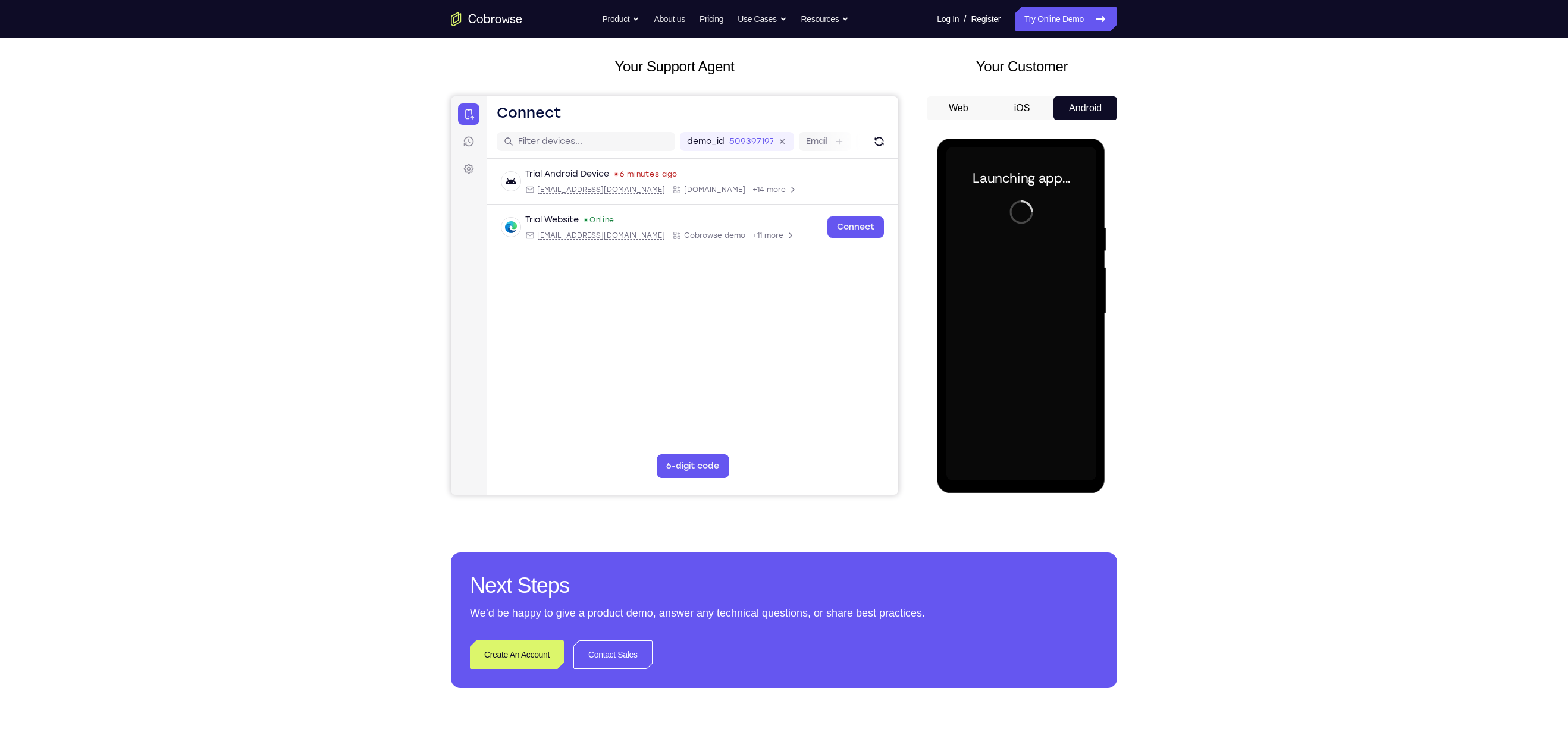
scroll to position [41, 0]
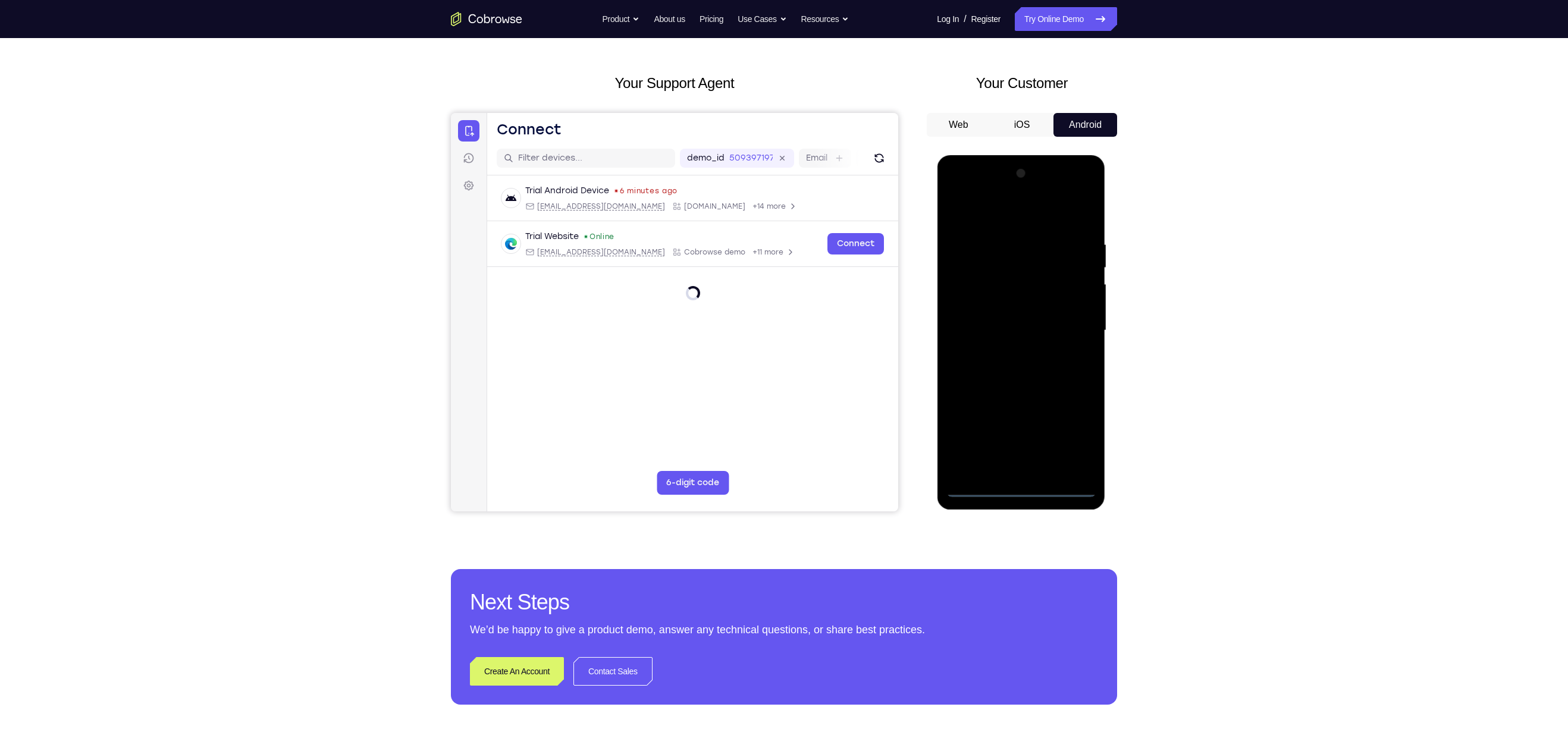
click at [1020, 485] on div at bounding box center [1021, 330] width 150 height 333
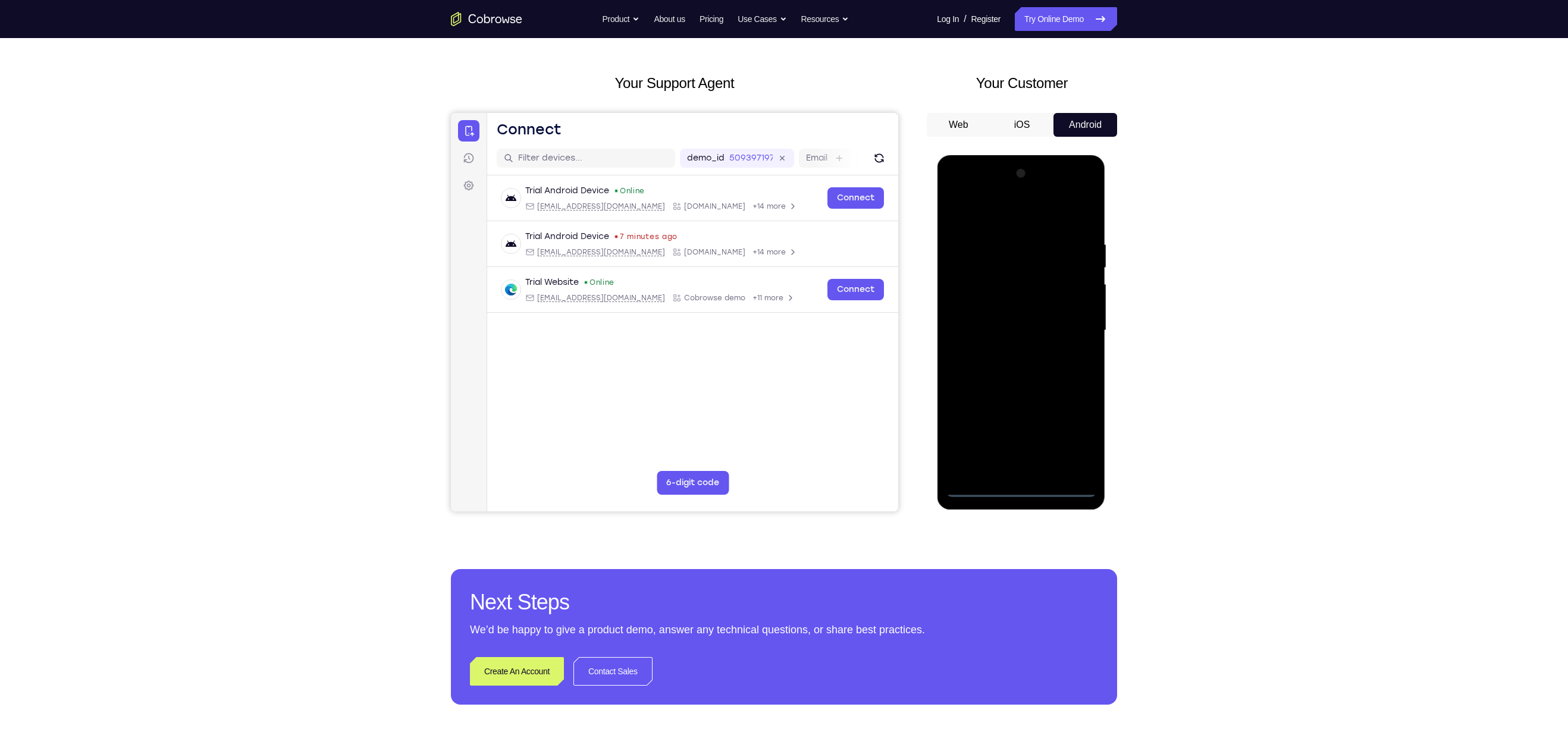
click at [1072, 437] on div at bounding box center [1021, 330] width 150 height 333
click at [994, 218] on div at bounding box center [1021, 330] width 150 height 333
click at [1067, 327] on div at bounding box center [1021, 330] width 150 height 333
click at [1010, 347] on div at bounding box center [1021, 330] width 150 height 333
click at [1014, 435] on div at bounding box center [1021, 330] width 150 height 333
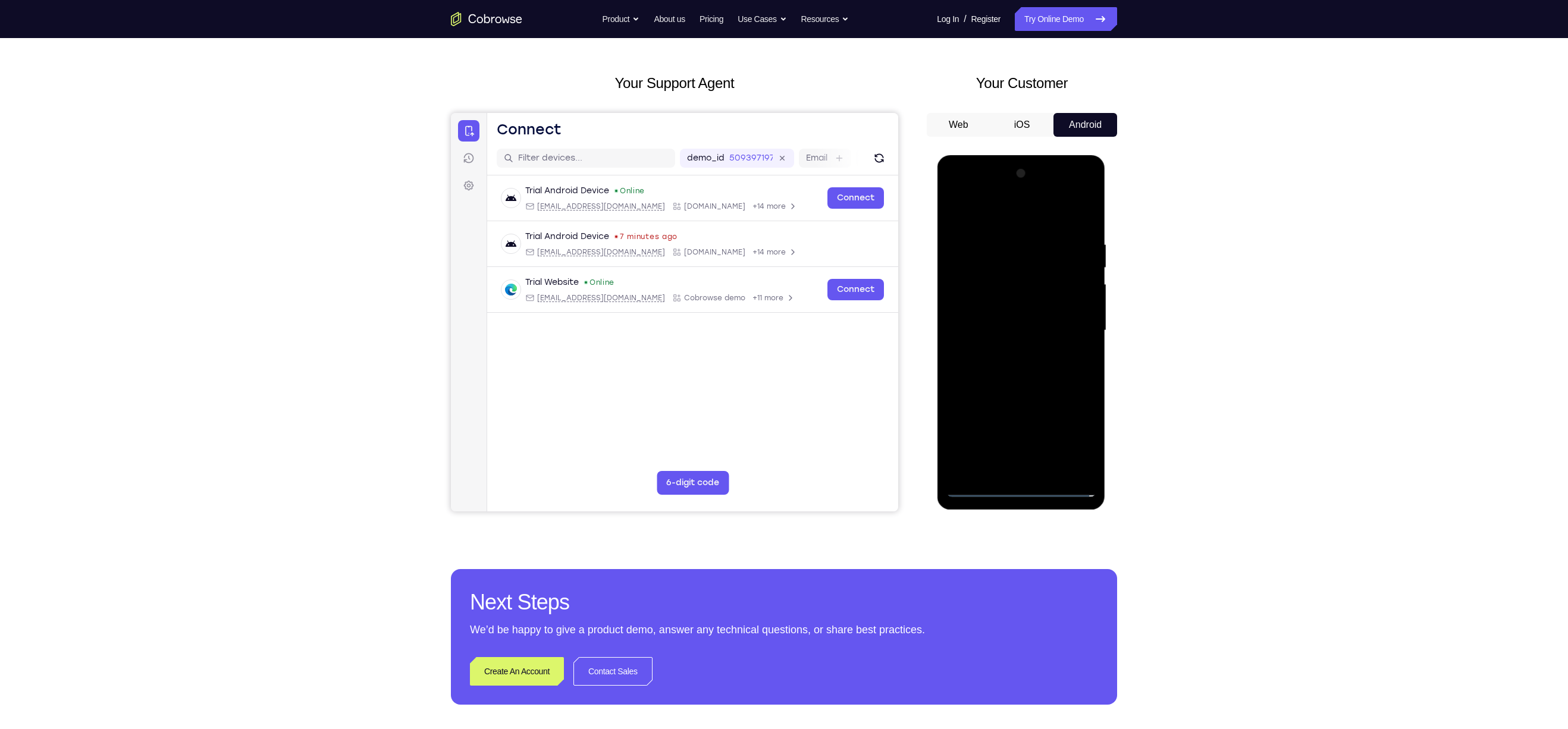
click at [1007, 353] on div at bounding box center [1021, 330] width 150 height 333
click at [998, 317] on div at bounding box center [1021, 330] width 150 height 333
click at [998, 309] on div at bounding box center [1021, 330] width 150 height 333
click at [1003, 332] on div at bounding box center [1021, 330] width 150 height 333
click at [995, 373] on div at bounding box center [1021, 330] width 150 height 333
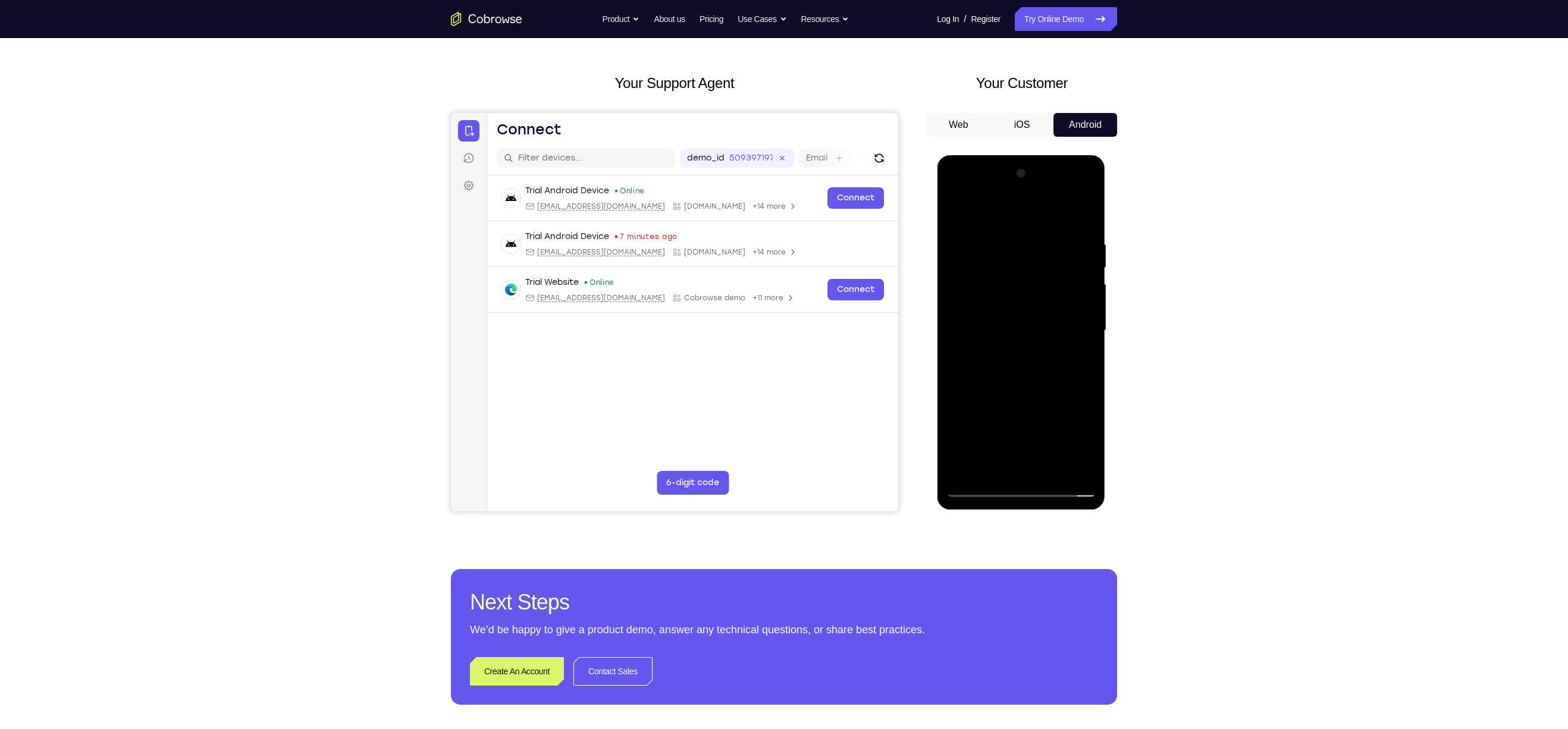
click at [1082, 221] on div at bounding box center [1021, 330] width 150 height 333
click at [1049, 472] on div at bounding box center [1021, 330] width 150 height 333
click at [1010, 392] on div at bounding box center [1021, 330] width 150 height 333
click at [1004, 302] on div at bounding box center [1021, 330] width 150 height 333
click at [1074, 355] on div at bounding box center [1021, 330] width 150 height 333
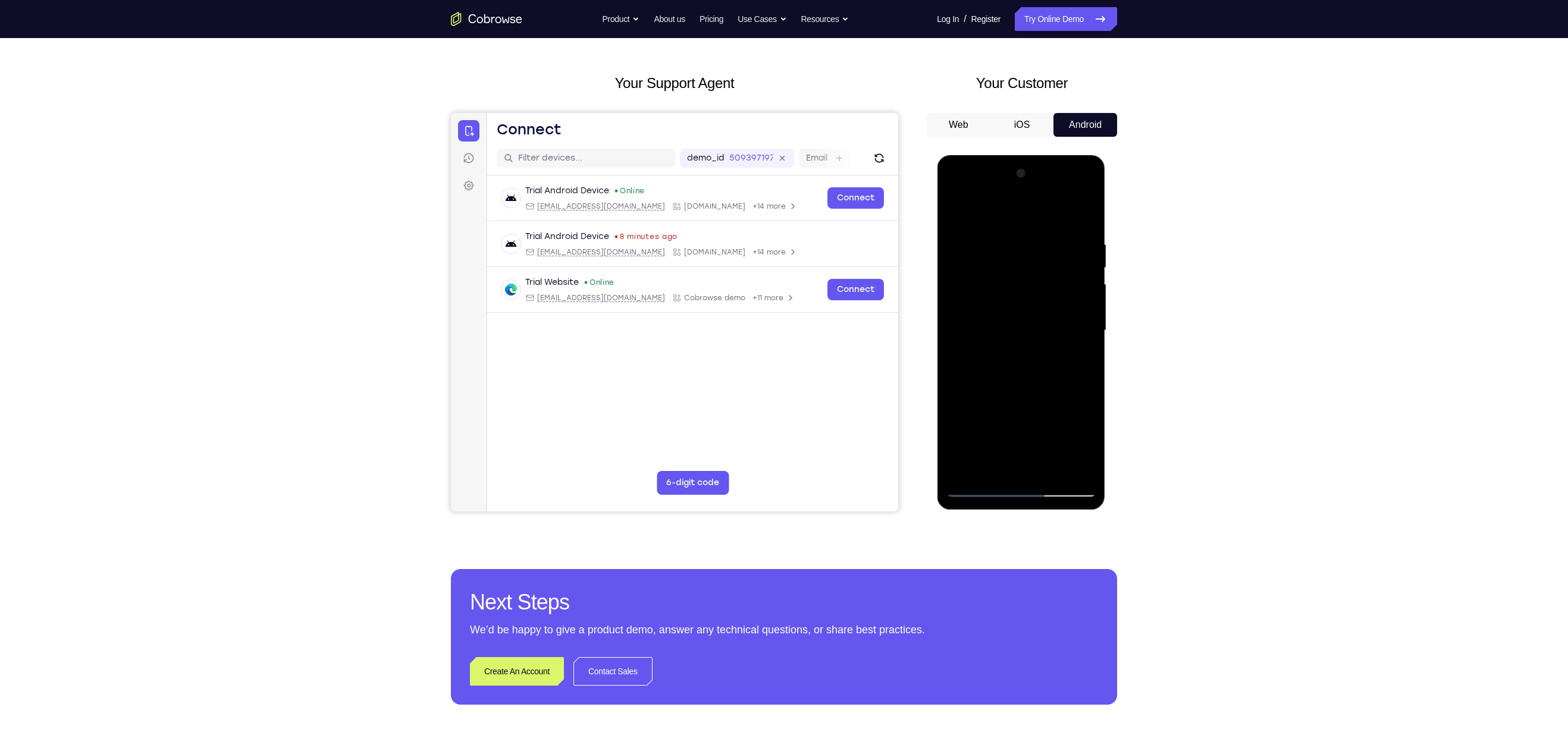
click at [950, 214] on div at bounding box center [1021, 330] width 150 height 333
click at [962, 252] on div at bounding box center [1021, 330] width 150 height 333
click at [1020, 256] on div at bounding box center [1021, 330] width 150 height 333
click at [1082, 213] on div at bounding box center [1021, 330] width 150 height 333
click at [1009, 303] on div at bounding box center [1021, 330] width 150 height 333
